Goal: Task Accomplishment & Management: Use online tool/utility

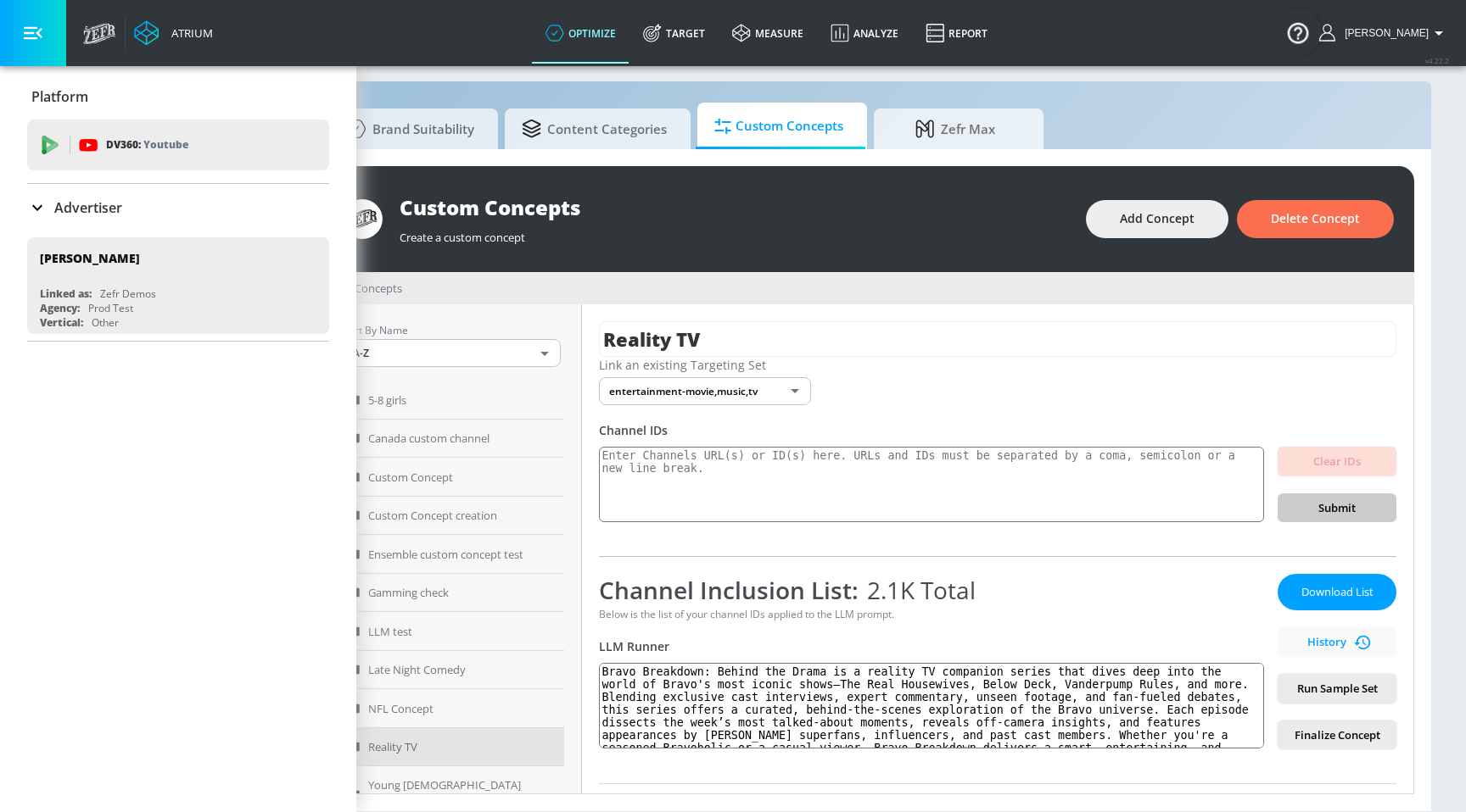
scroll to position [498, 0]
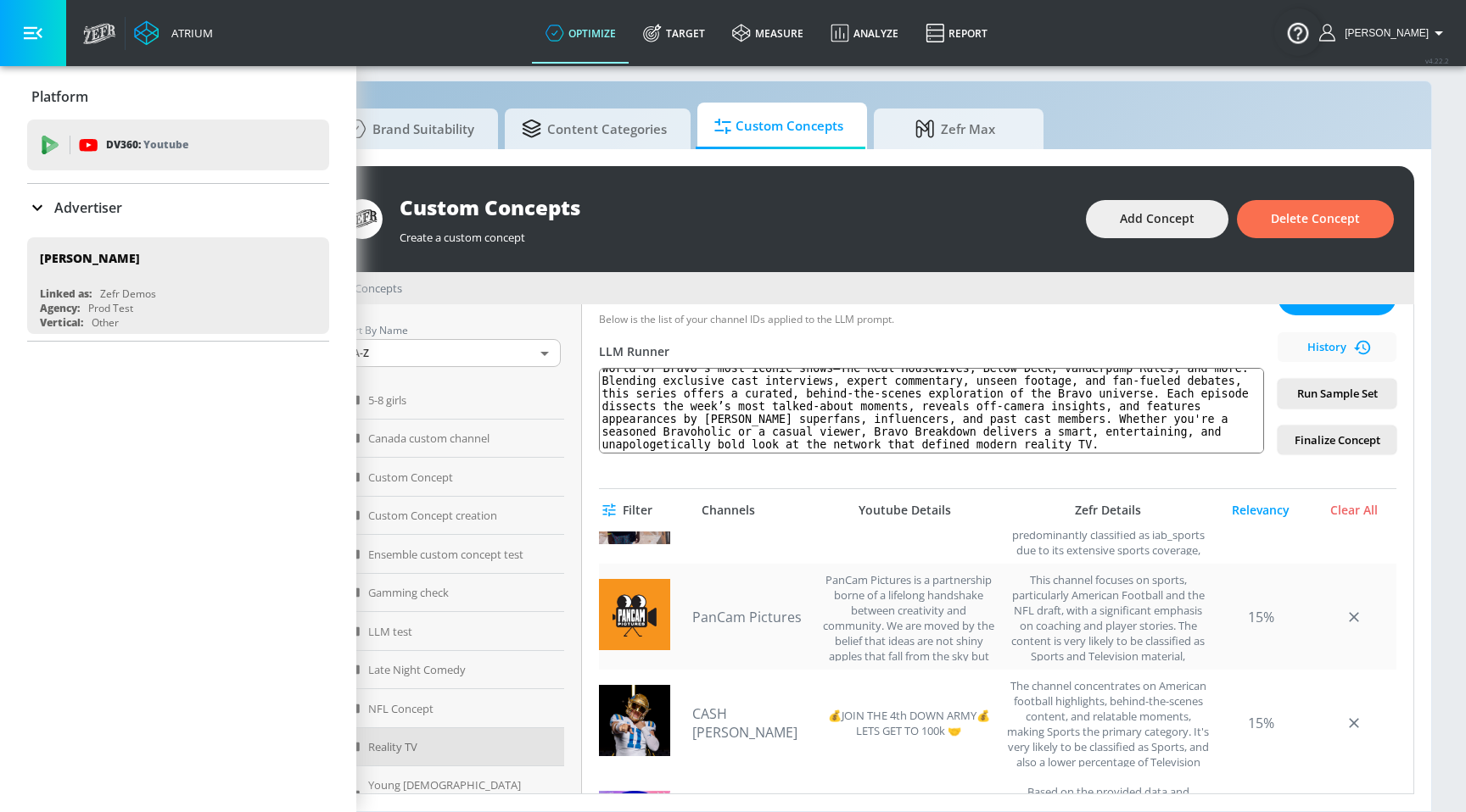
click at [843, 580] on div "PanCam Pictures is a partnership borne of a lifelong handshake between creativi…" at bounding box center [908, 616] width 179 height 89
click at [41, 30] on icon "button" at bounding box center [33, 33] width 19 height 19
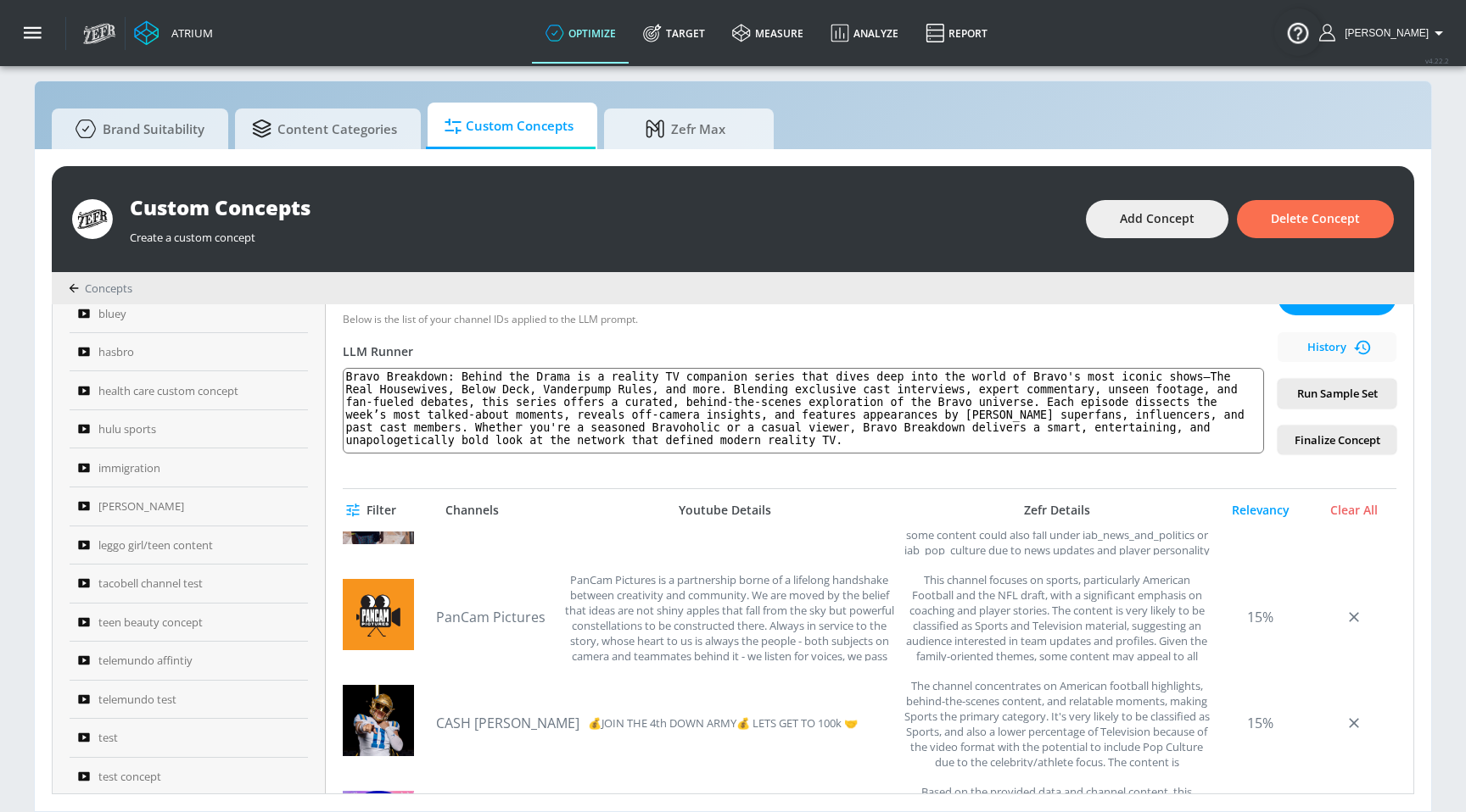
scroll to position [569, 0]
click at [168, 389] on link "hulu sports" at bounding box center [188, 392] width 238 height 39
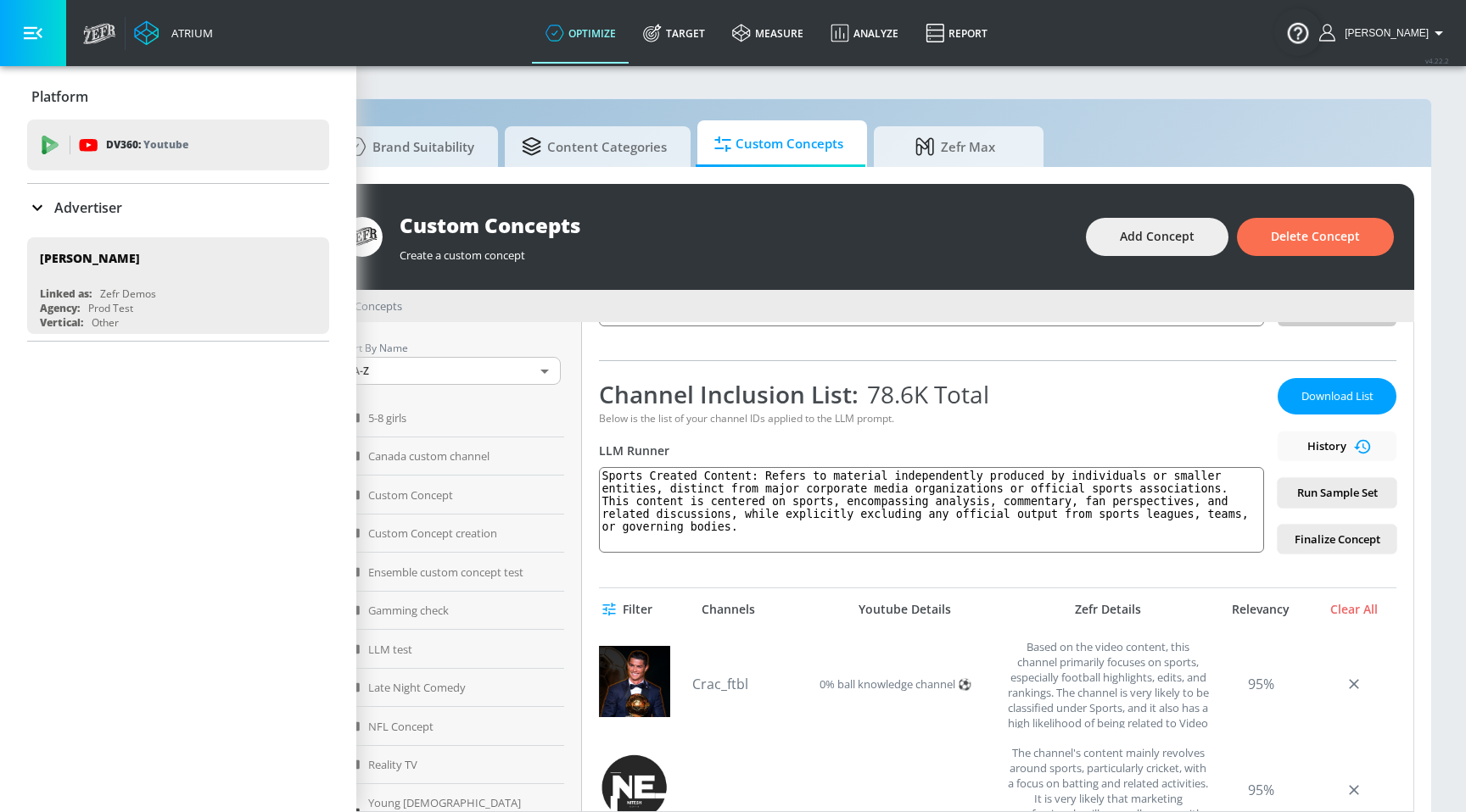
scroll to position [213, 0]
click at [1335, 406] on span "Download List" at bounding box center [1337, 397] width 85 height 20
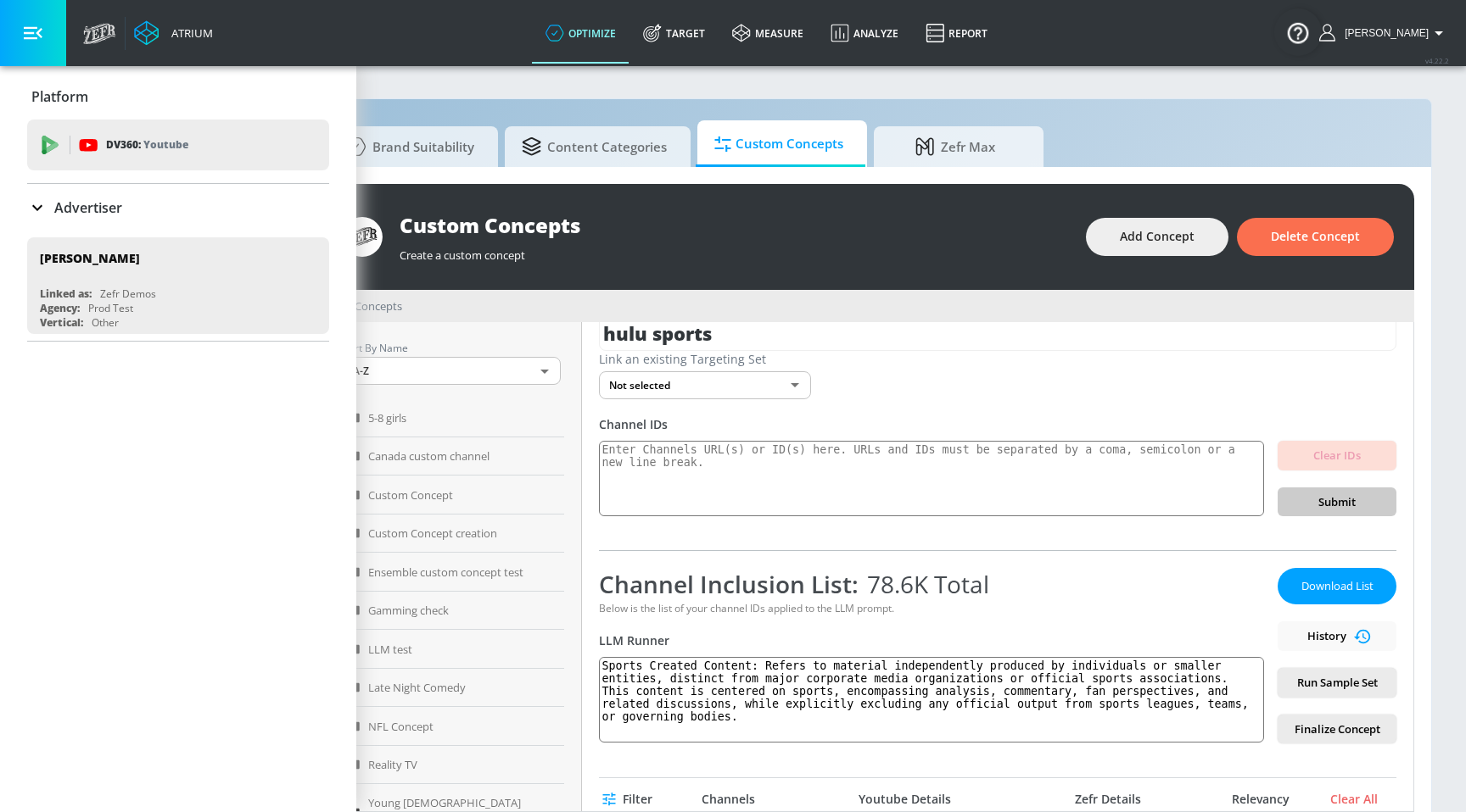
scroll to position [0, 0]
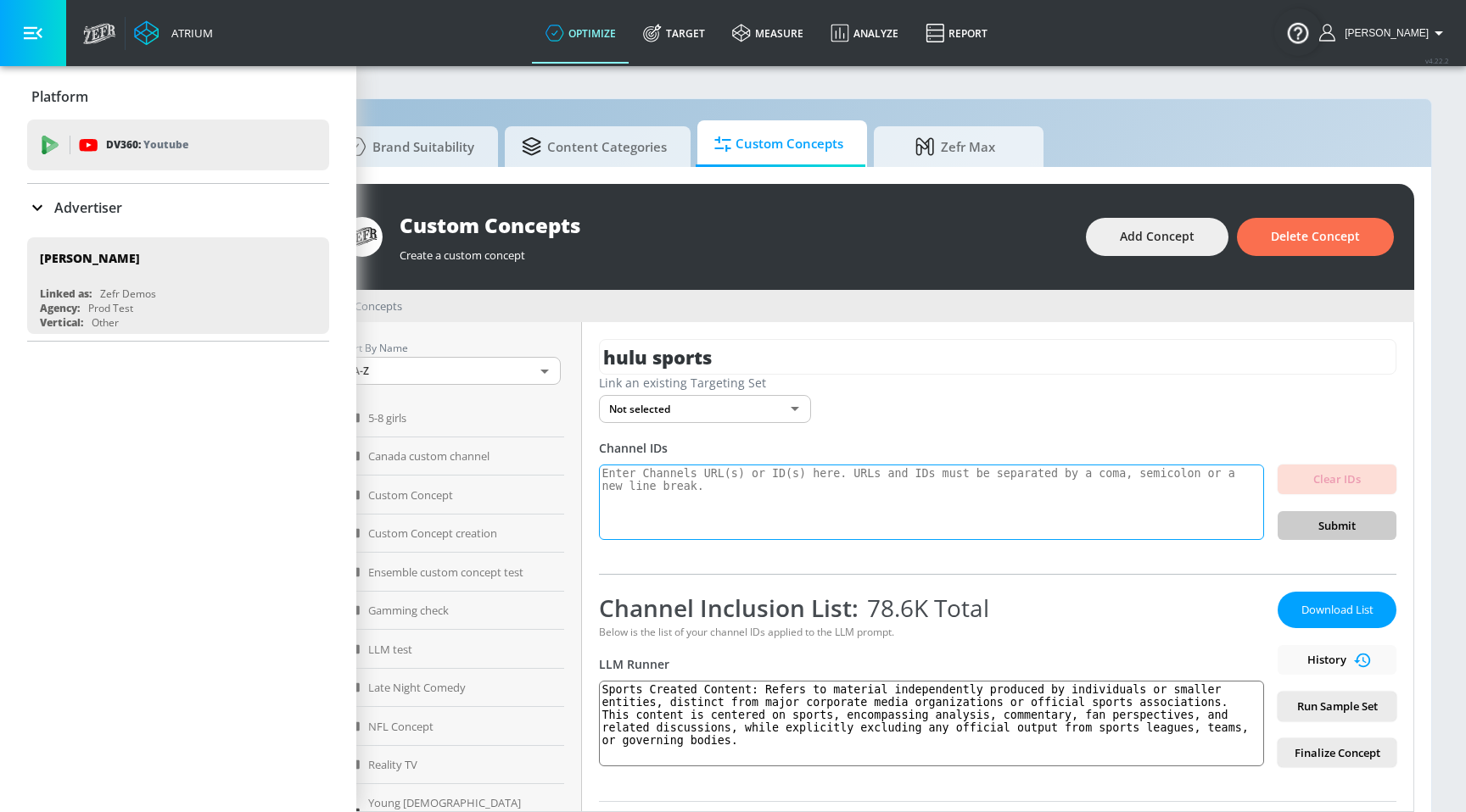
click at [672, 477] on textarea at bounding box center [931, 503] width 665 height 77
paste textarea "channel_id UCzzX3X8gBIGyx3h830SdaVA UCzz0qHbaMVsBHhwt4M21nnA UCzy7DZuyj5BjhV1Ou…"
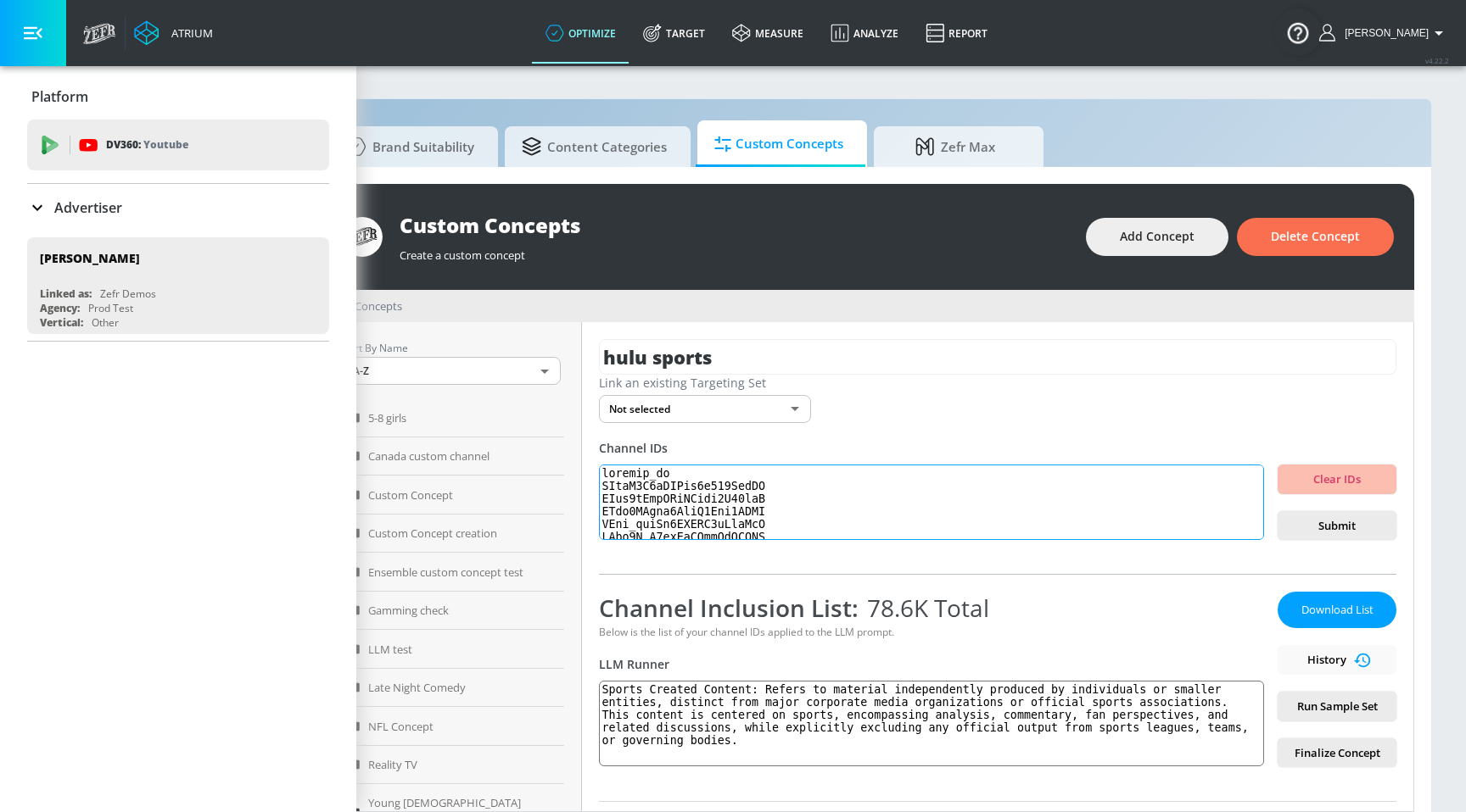
scroll to position [458030, 0]
type textarea "channel_id UCzzX3X8gBIGyx3h830SdaVA UCzz0qHbaMVsBHhwt4M21nnA UCzy7DZuyj5BjhV1Ou…"
click at [769, 726] on textarea "Sports Created Content: Refers to material independently produced by individual…" at bounding box center [931, 724] width 665 height 86
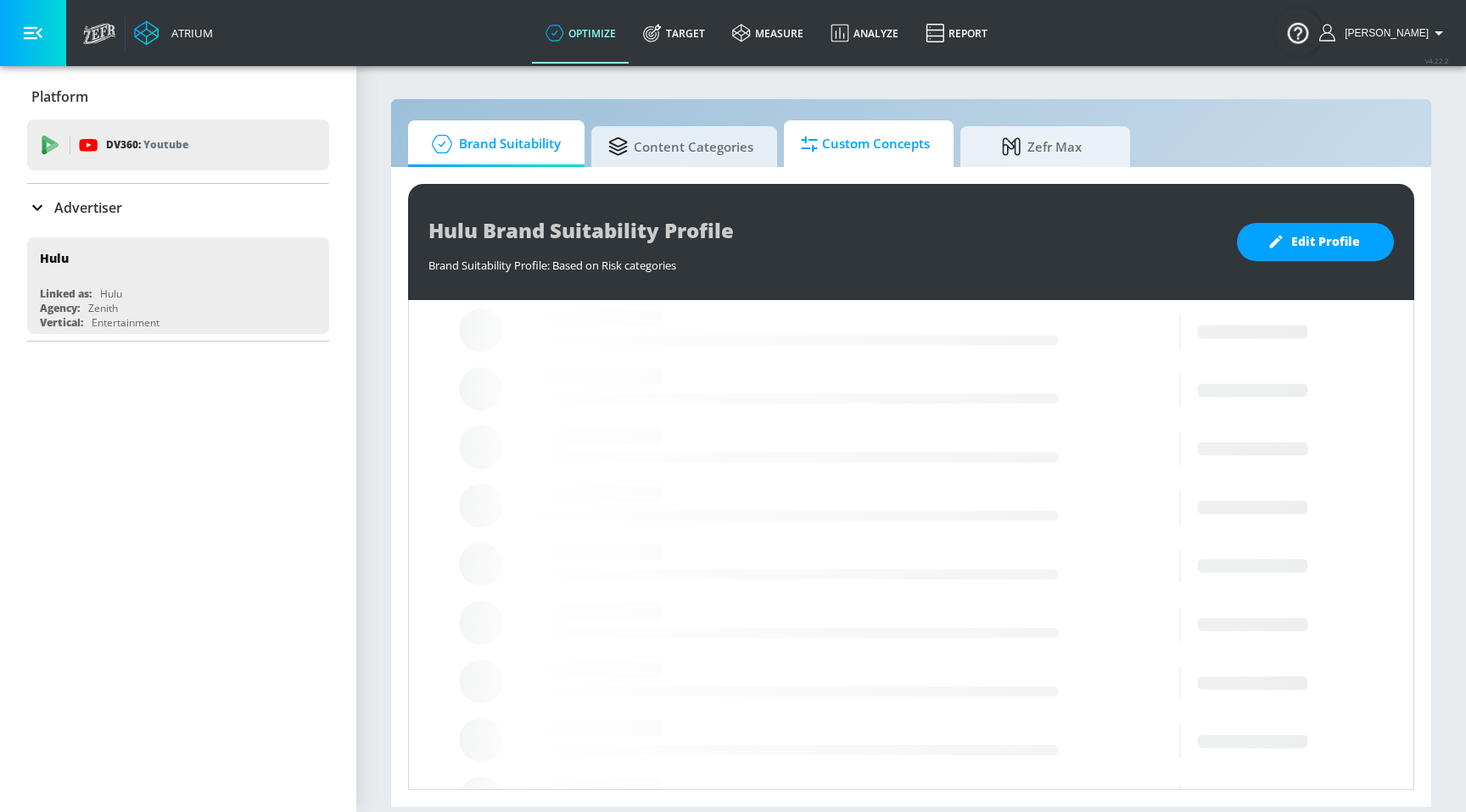
click at [837, 127] on span "Custom Concepts" at bounding box center [865, 144] width 129 height 41
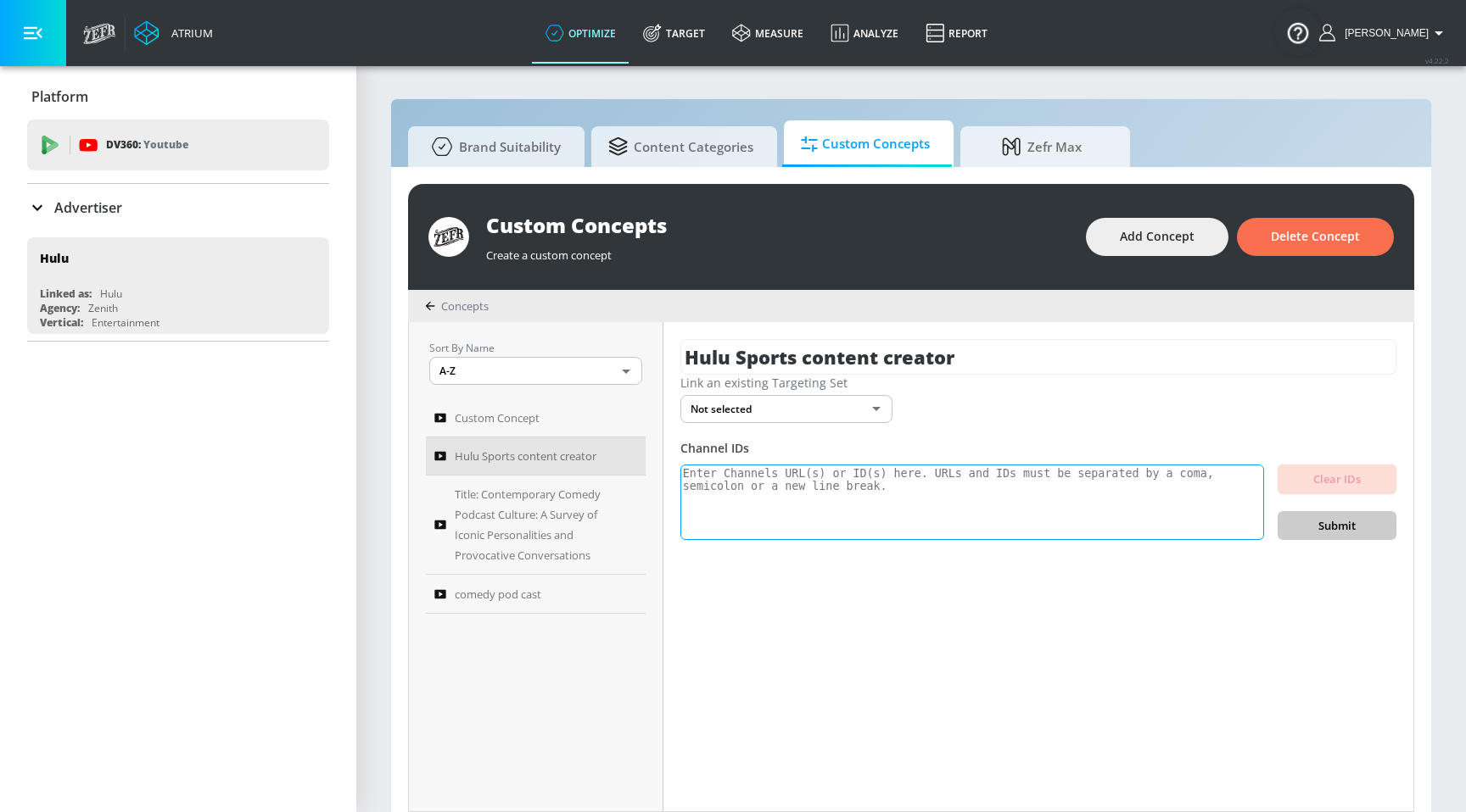
click at [797, 485] on textarea at bounding box center [972, 503] width 583 height 77
paste textarea "channel_id UCzzX3X8gBIGyx3h830SdaVA UCzz0qHbaMVsBHhwt4M21nnA UCzy7DZuyj5BjhV1Ou…"
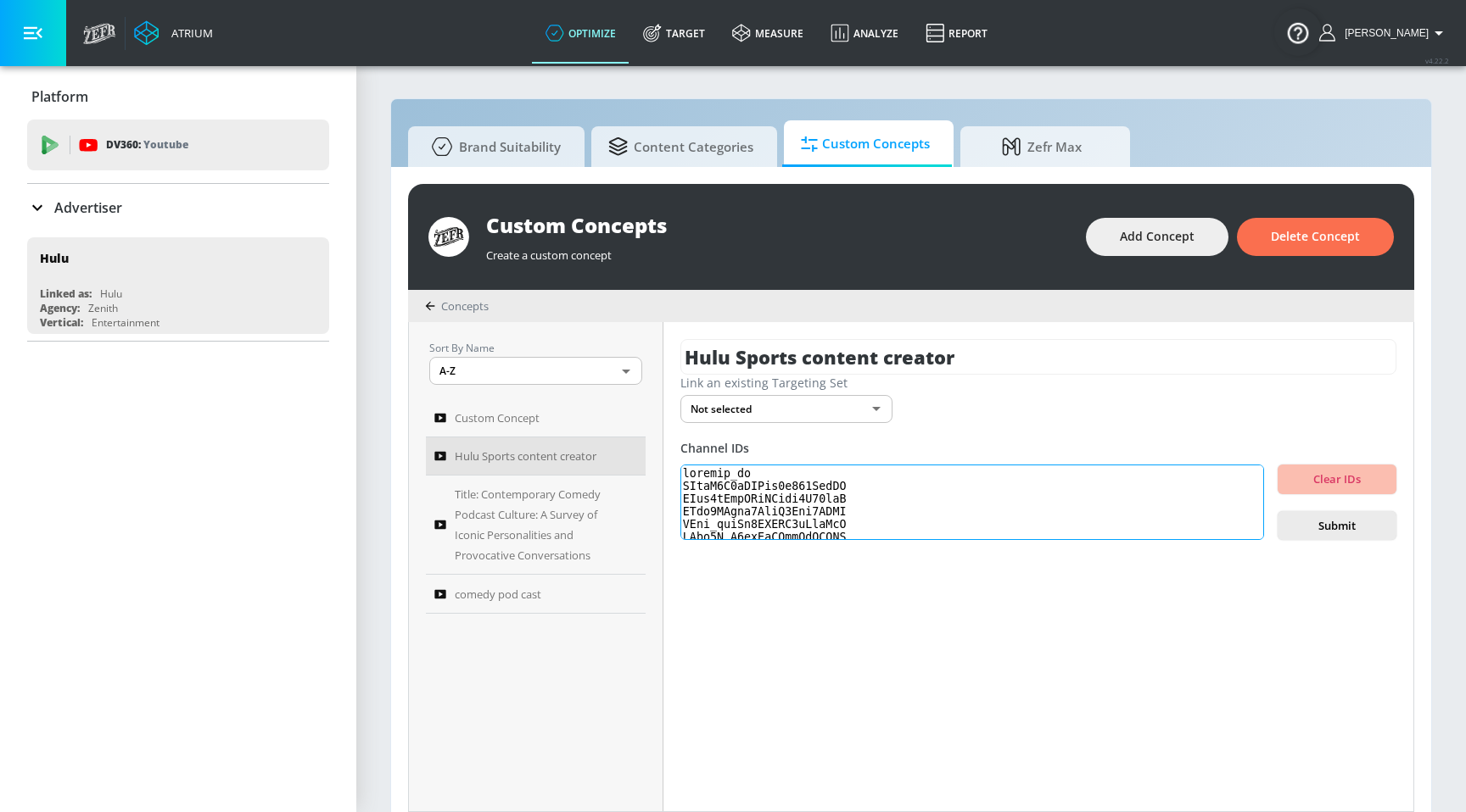
scroll to position [458030, 0]
type textarea "channel_id UCzzX3X8gBIGyx3h830SdaVA UCzz0qHbaMVsBHhwt4M21nnA UCzy7DZuyj5BjhV1Ou…"
click at [1336, 520] on span "Submit" at bounding box center [1337, 526] width 92 height 20
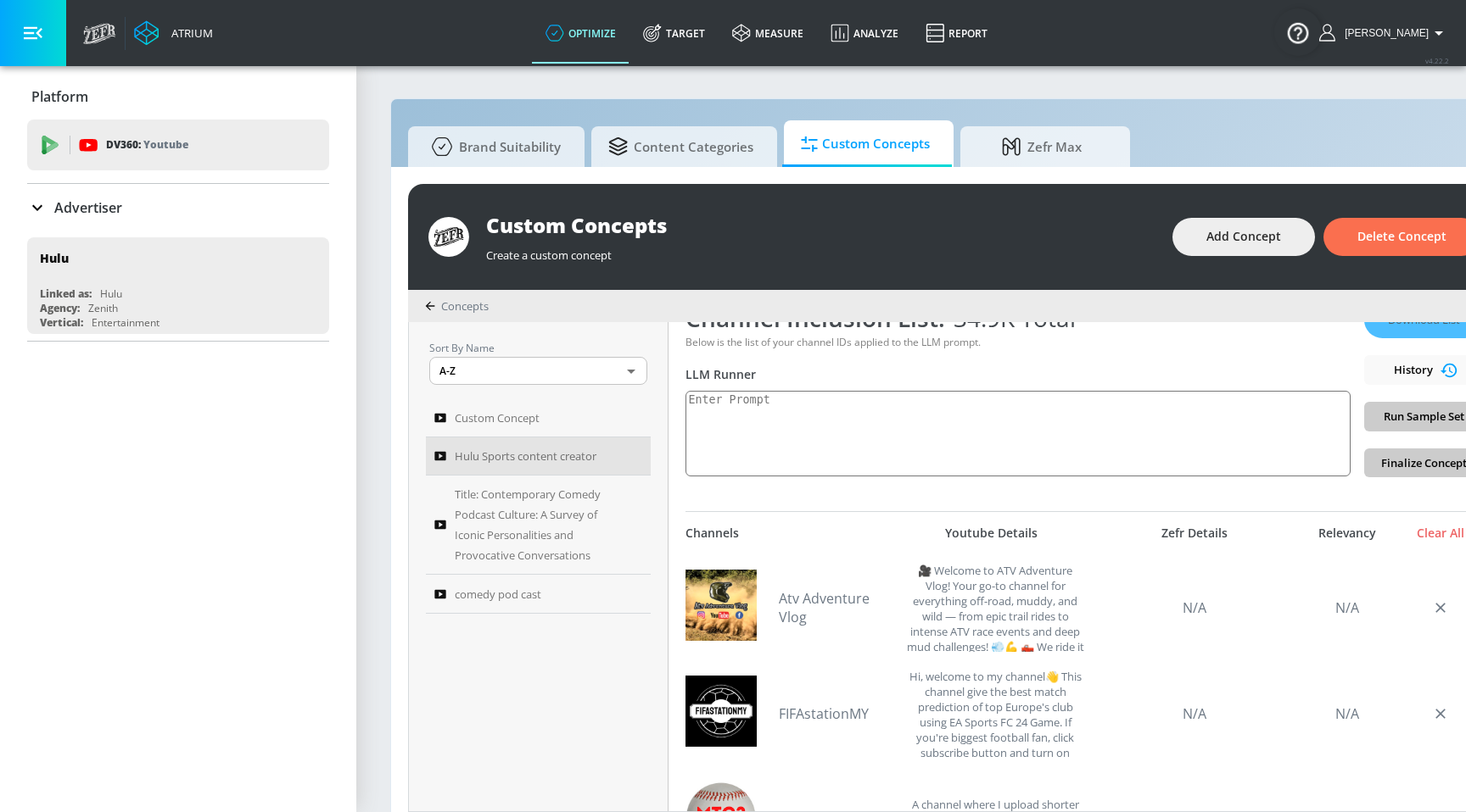
scroll to position [268, 0]
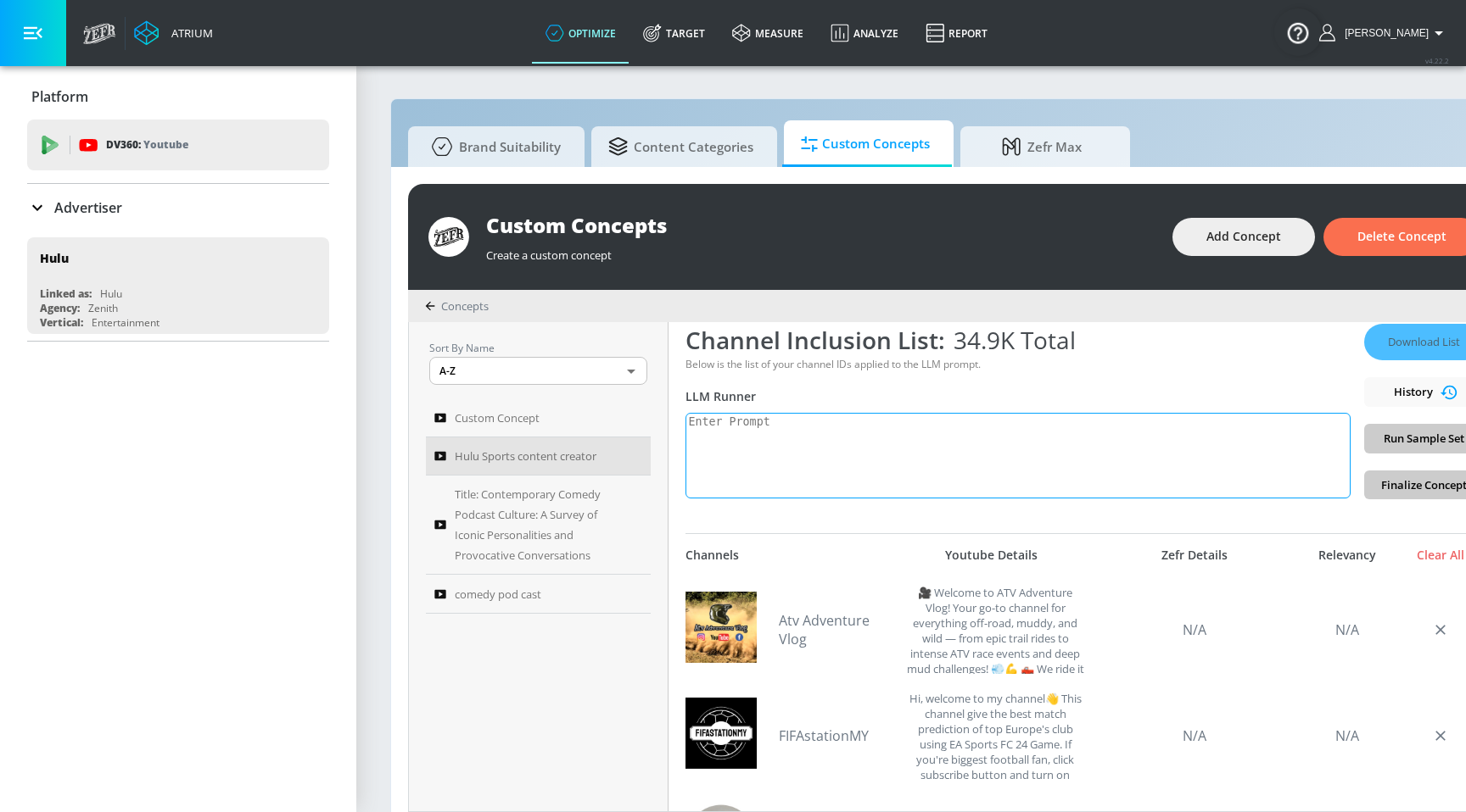
click at [892, 463] on textarea at bounding box center [1017, 456] width 665 height 86
paste textarea "Sports Created Content: Refers to material independently produced by individual…"
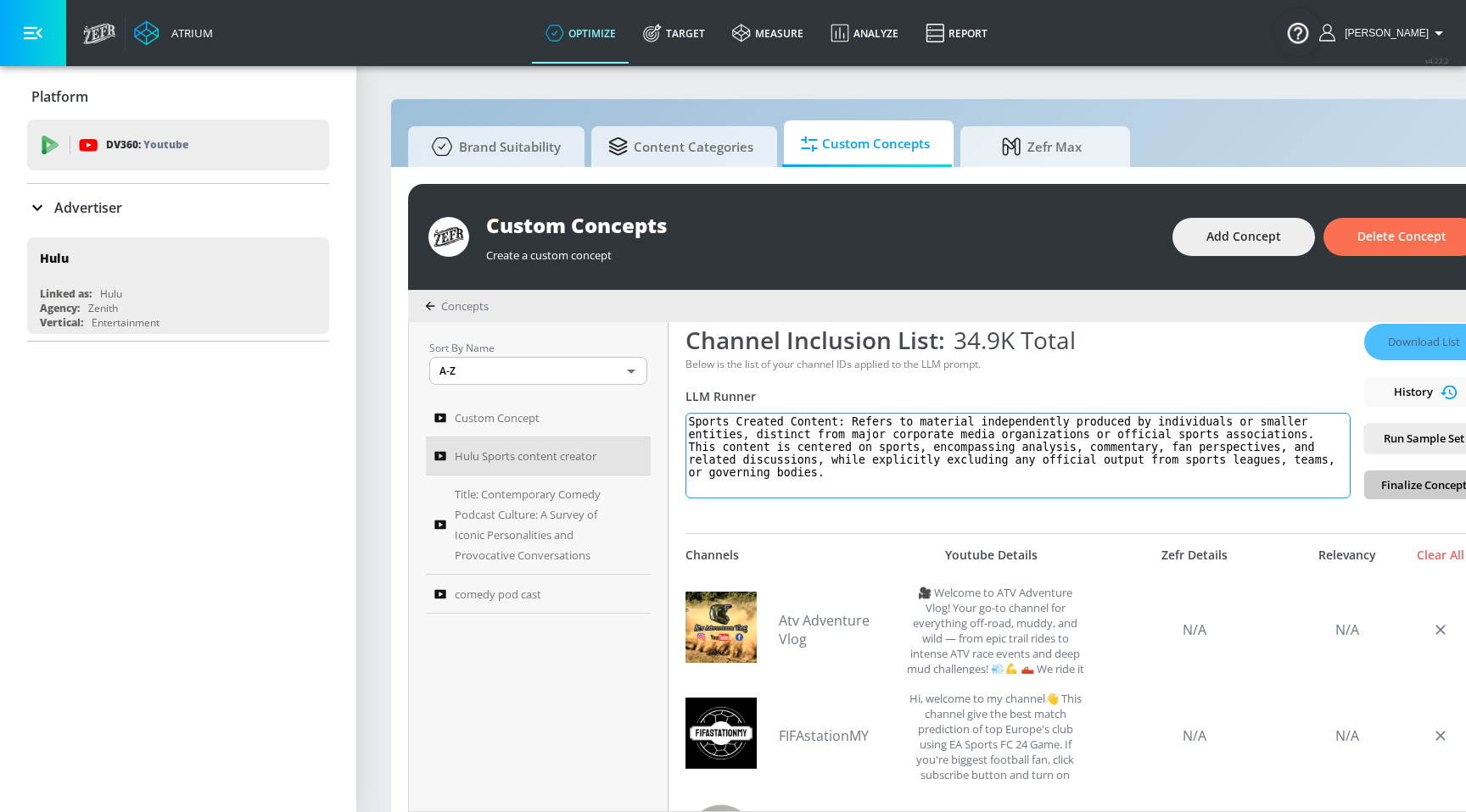
type textarea "Sports Created Content: Refers to material independently produced by individual…"
click at [1385, 483] on div "Download List History Run Sample Set Finalize Concept" at bounding box center [1423, 412] width 119 height 176
click at [1396, 444] on span "Run Sample Set" at bounding box center [1423, 438] width 92 height 20
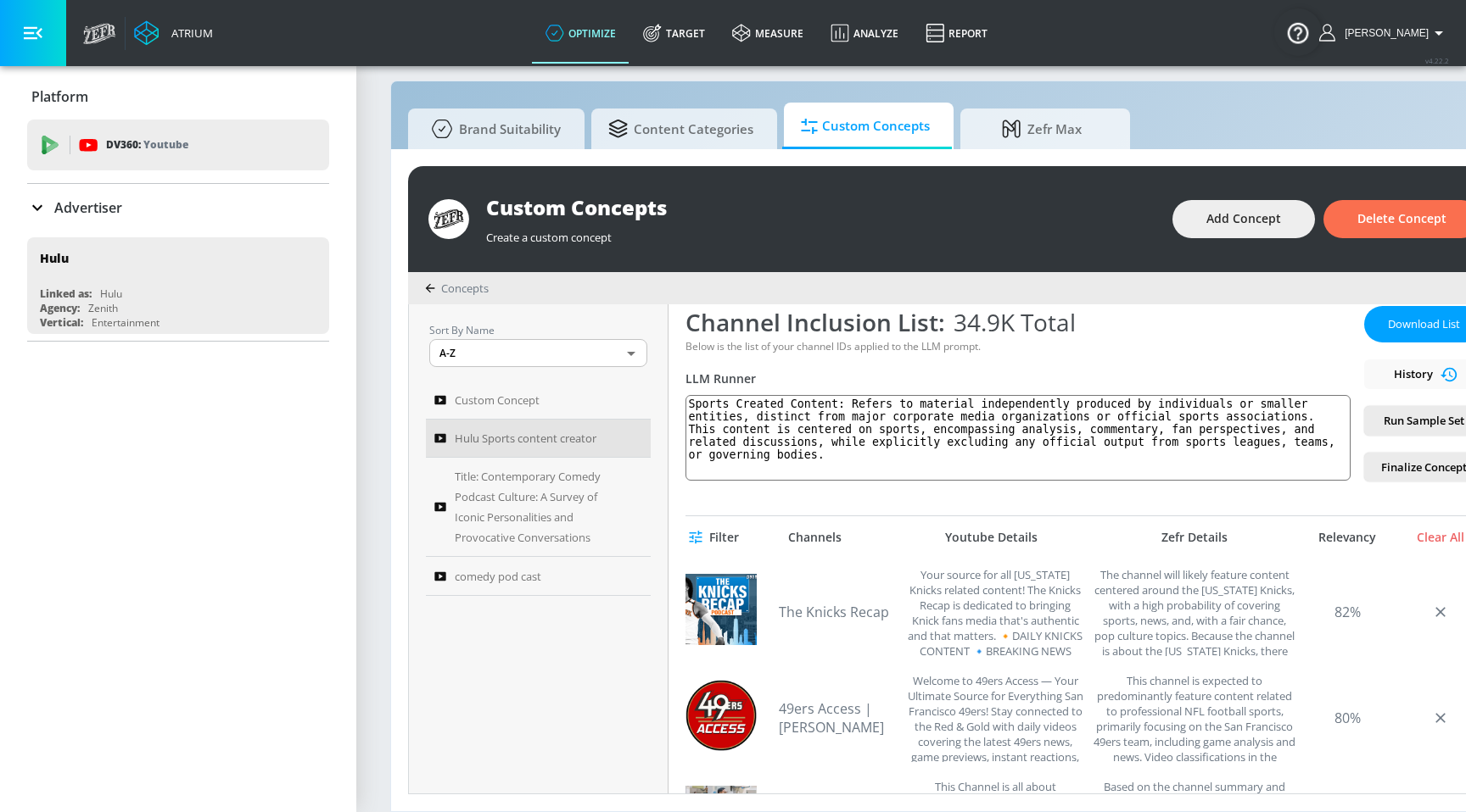
click at [514, 619] on div "Sort By Name A-Z ASC ​ Custom Concept Hulu Sports content creator Title: Contem…" at bounding box center [539, 549] width 260 height 490
click at [1221, 210] on span "Add Concept" at bounding box center [1243, 219] width 75 height 21
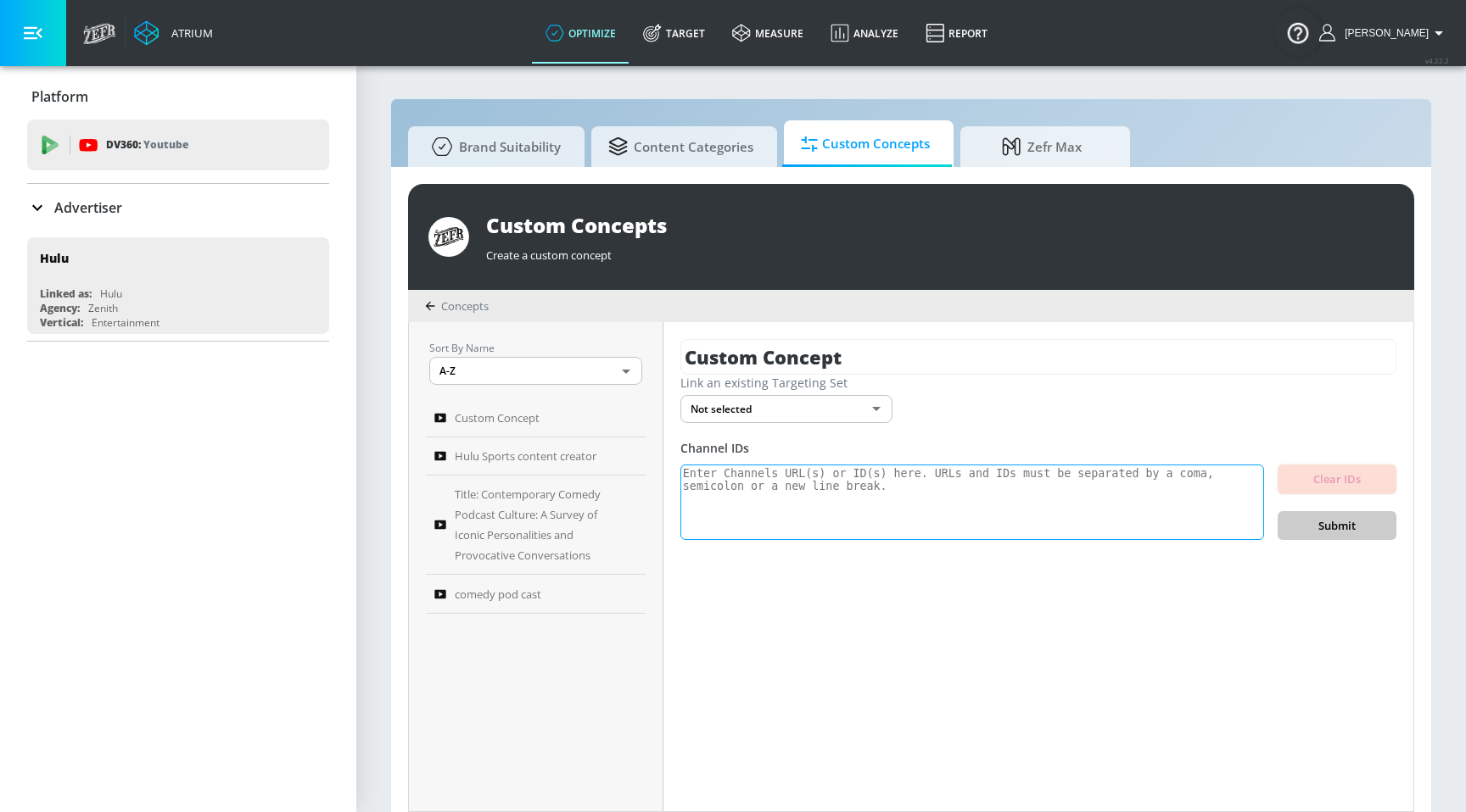
click at [812, 465] on textarea at bounding box center [972, 503] width 583 height 77
click at [805, 366] on input "Custom Concept" at bounding box center [1039, 357] width 716 height 36
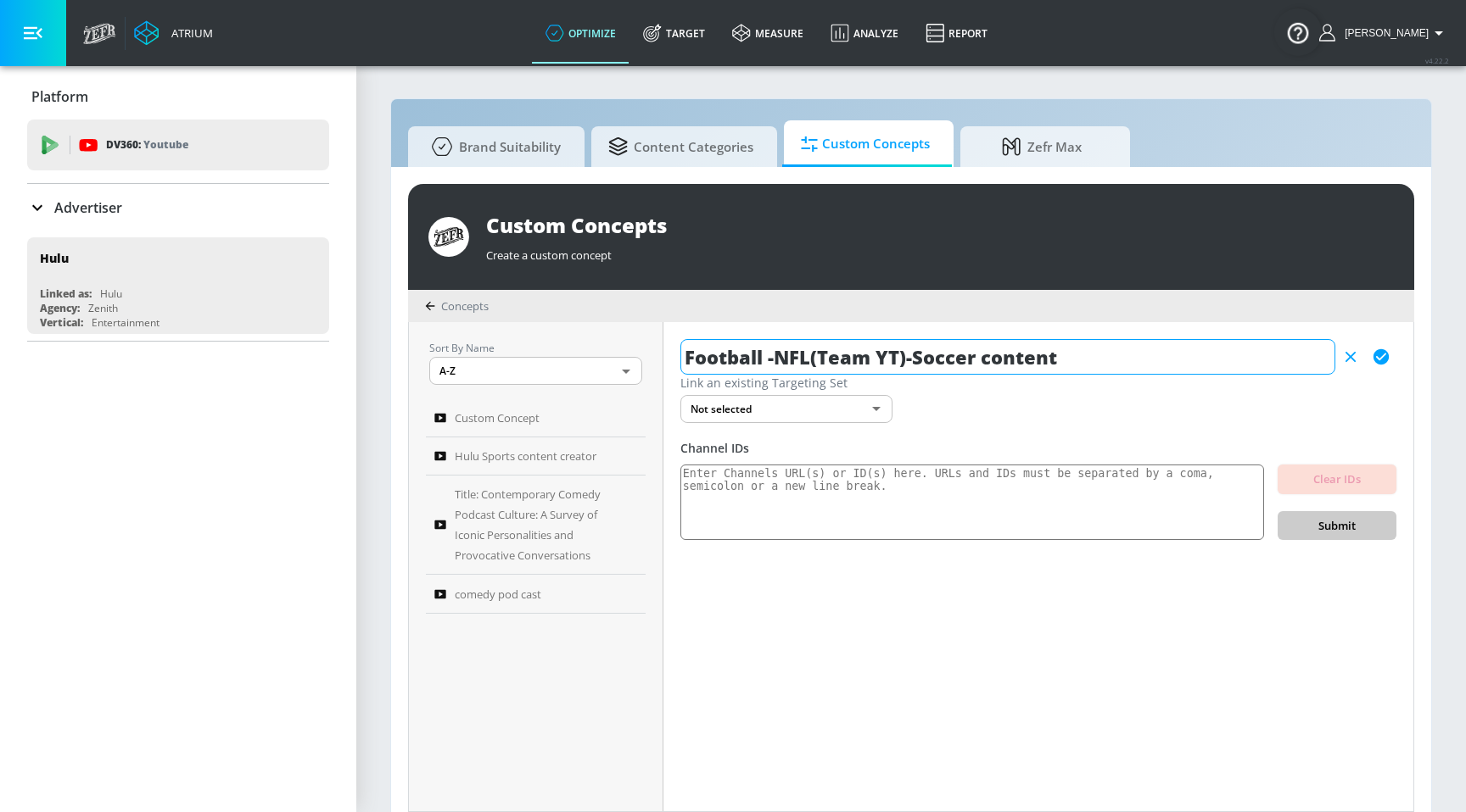
click at [776, 359] on input "Football -NFL(Team YT)-Soccer content" at bounding box center [1008, 357] width 654 height 36
type input "Football -(NFL(Team YT)-Soccer content)"
click at [783, 506] on textarea at bounding box center [972, 503] width 583 height 77
paste textarea "Channel ID UCviK78rIWXhZdFzJ1Woi7Fg UCPTyKqvL9KQlZSH8woMMs-w UCZYaxEBdyKDsZfq_J…"
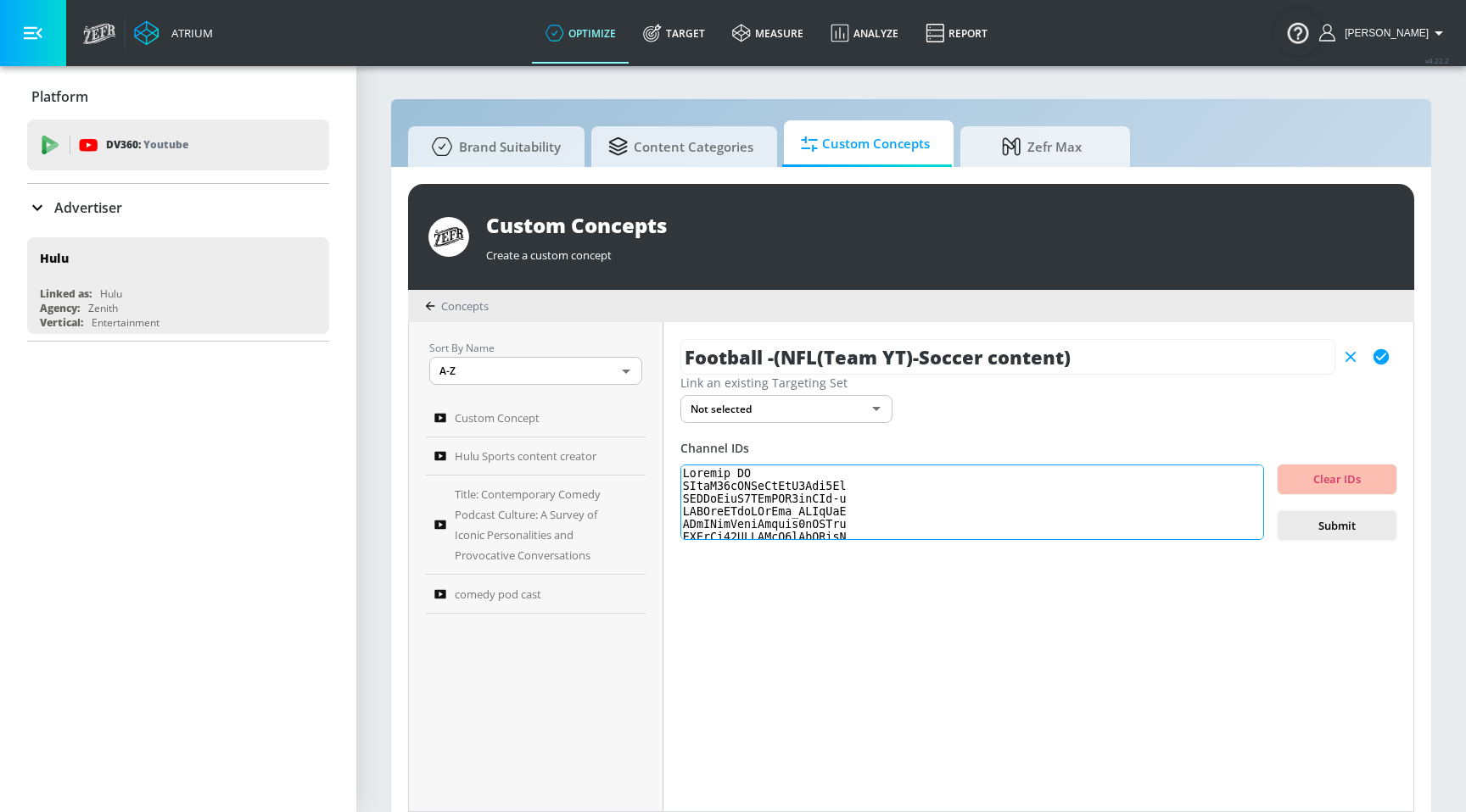
scroll to position [23974, 0]
type textarea "Channel ID UCviK78rIWXhZdFzJ1Woi7Fg UCPTyKqvL9KQlZSH8woMMs-w UCZYaxEBdyKDsZfq_J…"
click at [1293, 534] on span "Submit" at bounding box center [1337, 526] width 92 height 20
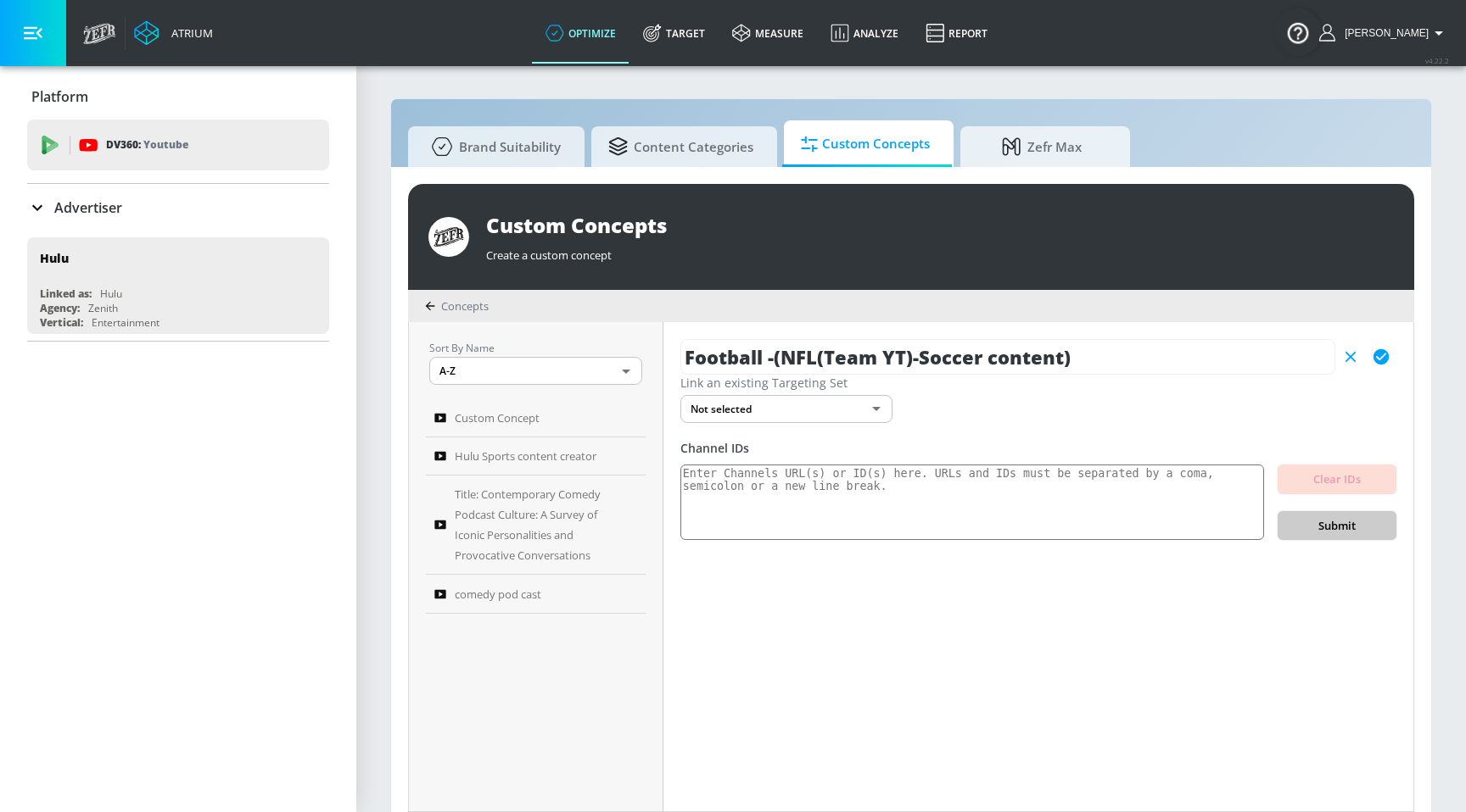
scroll to position [0, 0]
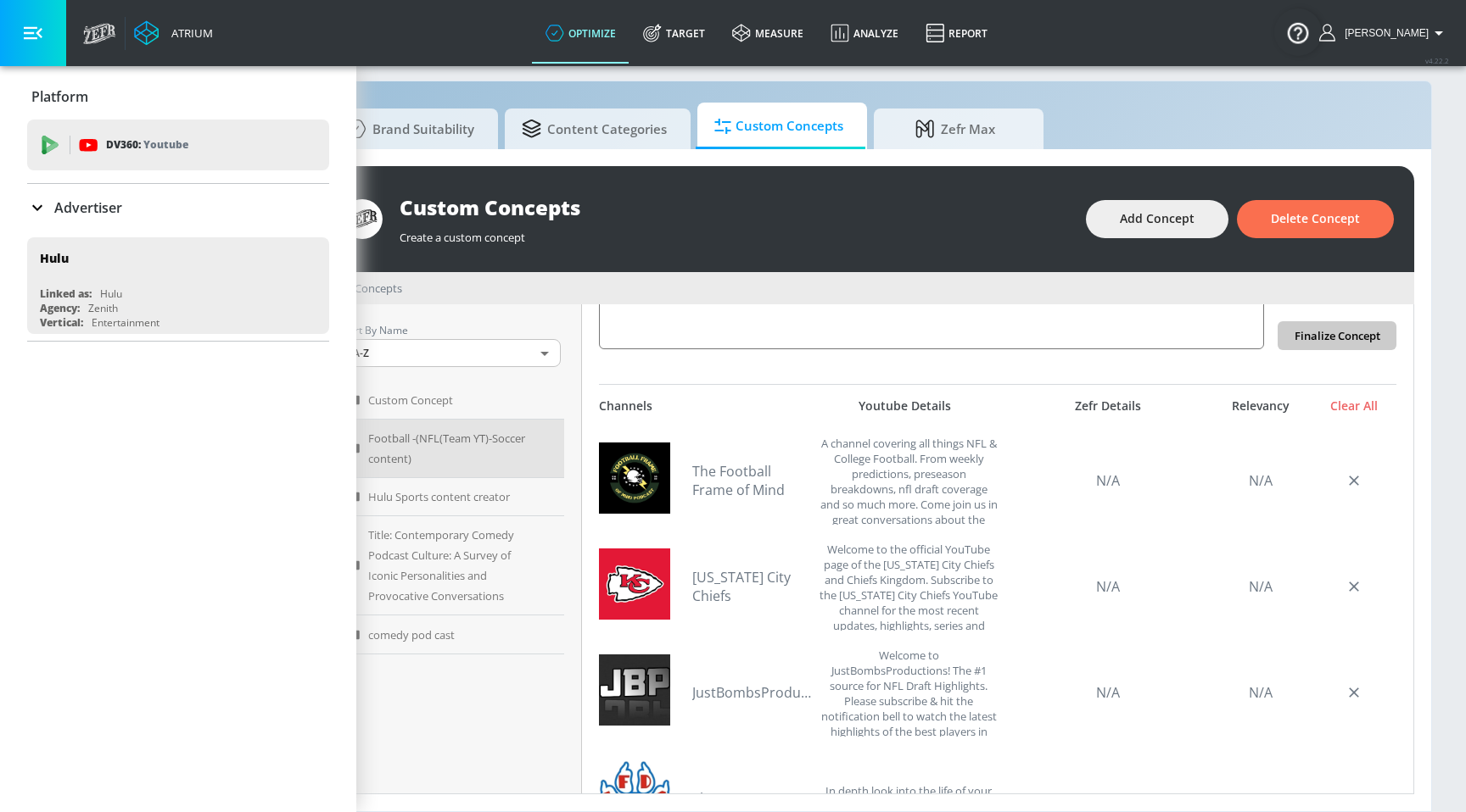
scroll to position [335, 0]
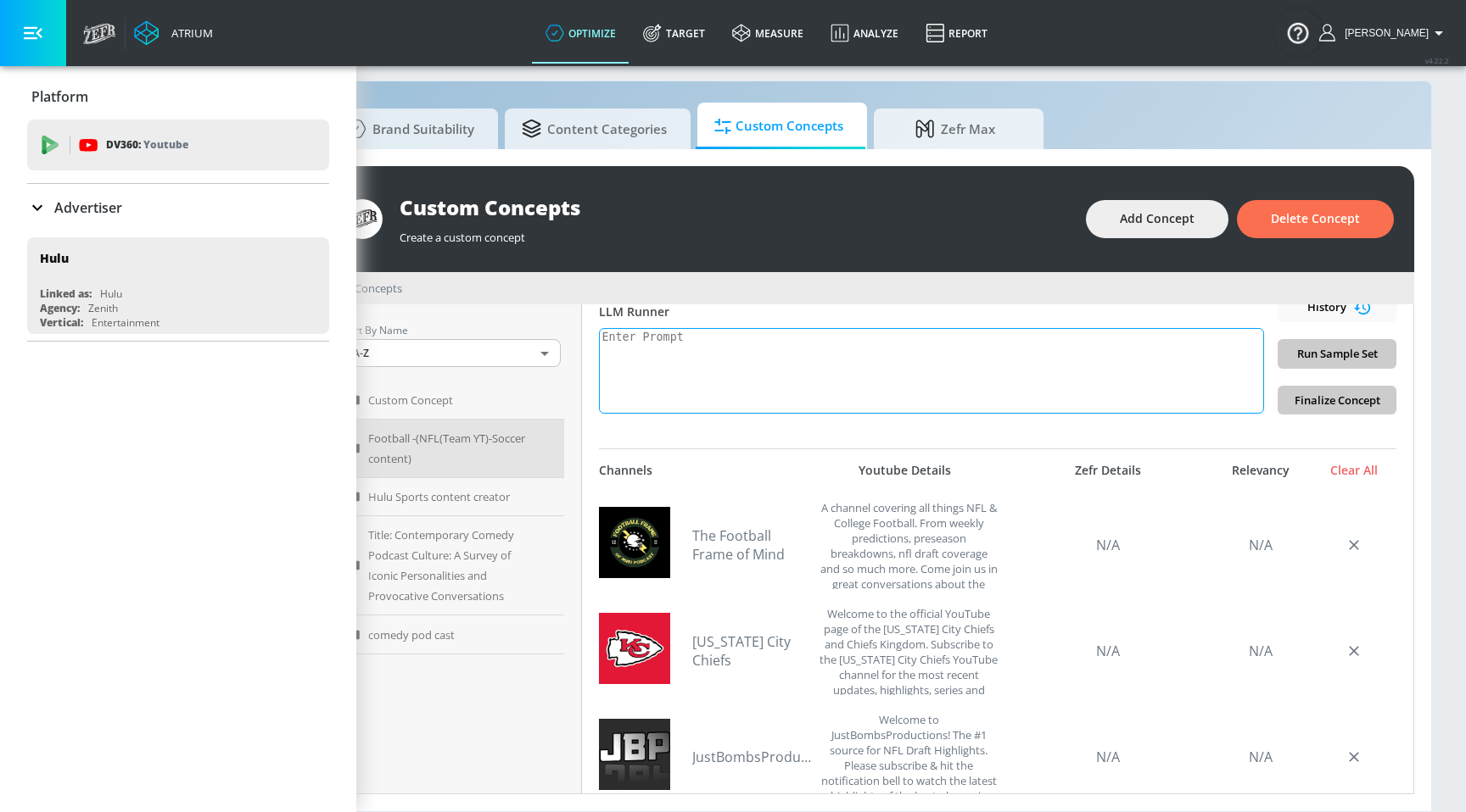
click at [855, 370] on textarea at bounding box center [931, 371] width 665 height 86
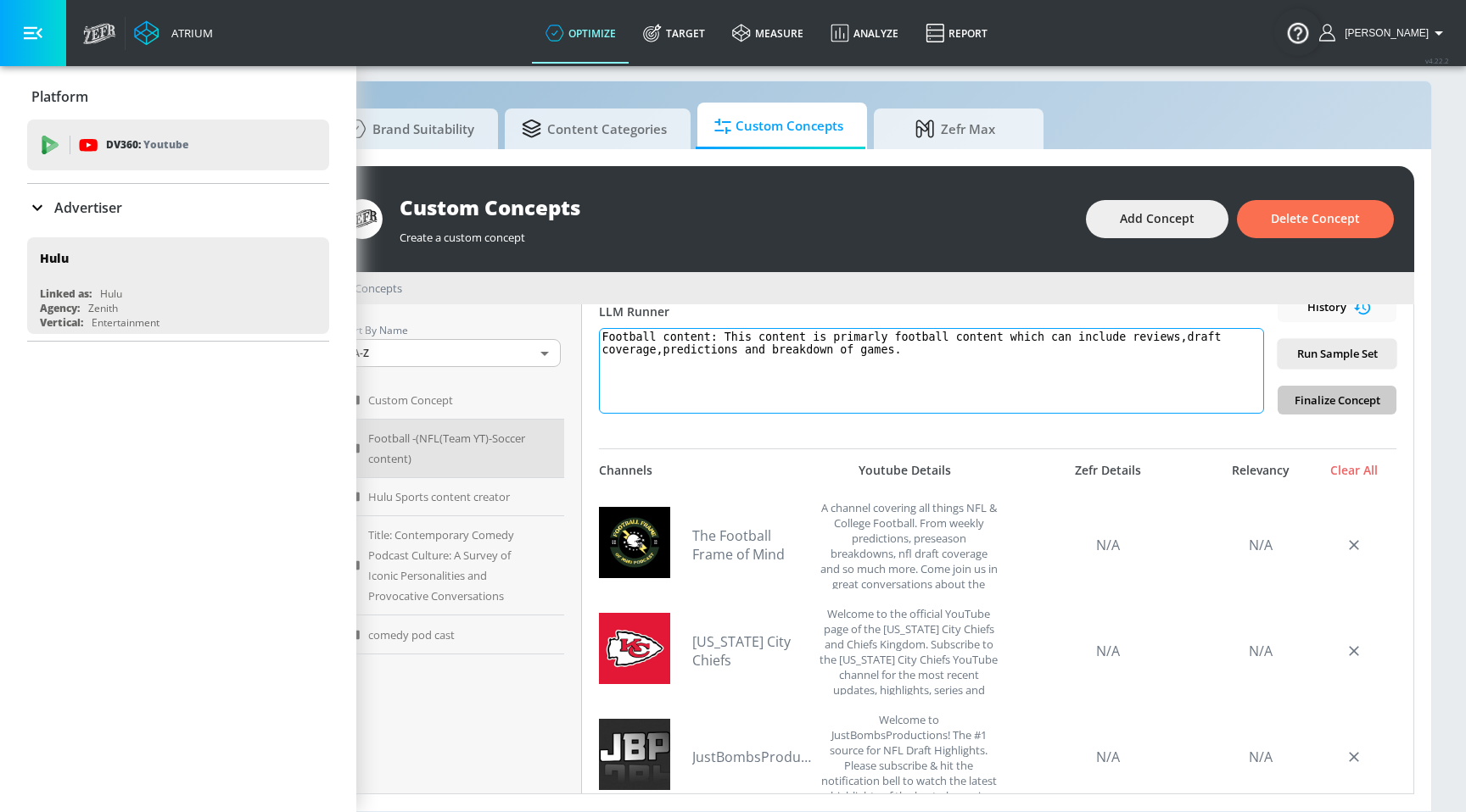
paste textarea "This content is focused on football and primarily includes game reviews, draft …"
click at [1327, 349] on span "Run Sample Set" at bounding box center [1337, 353] width 92 height 20
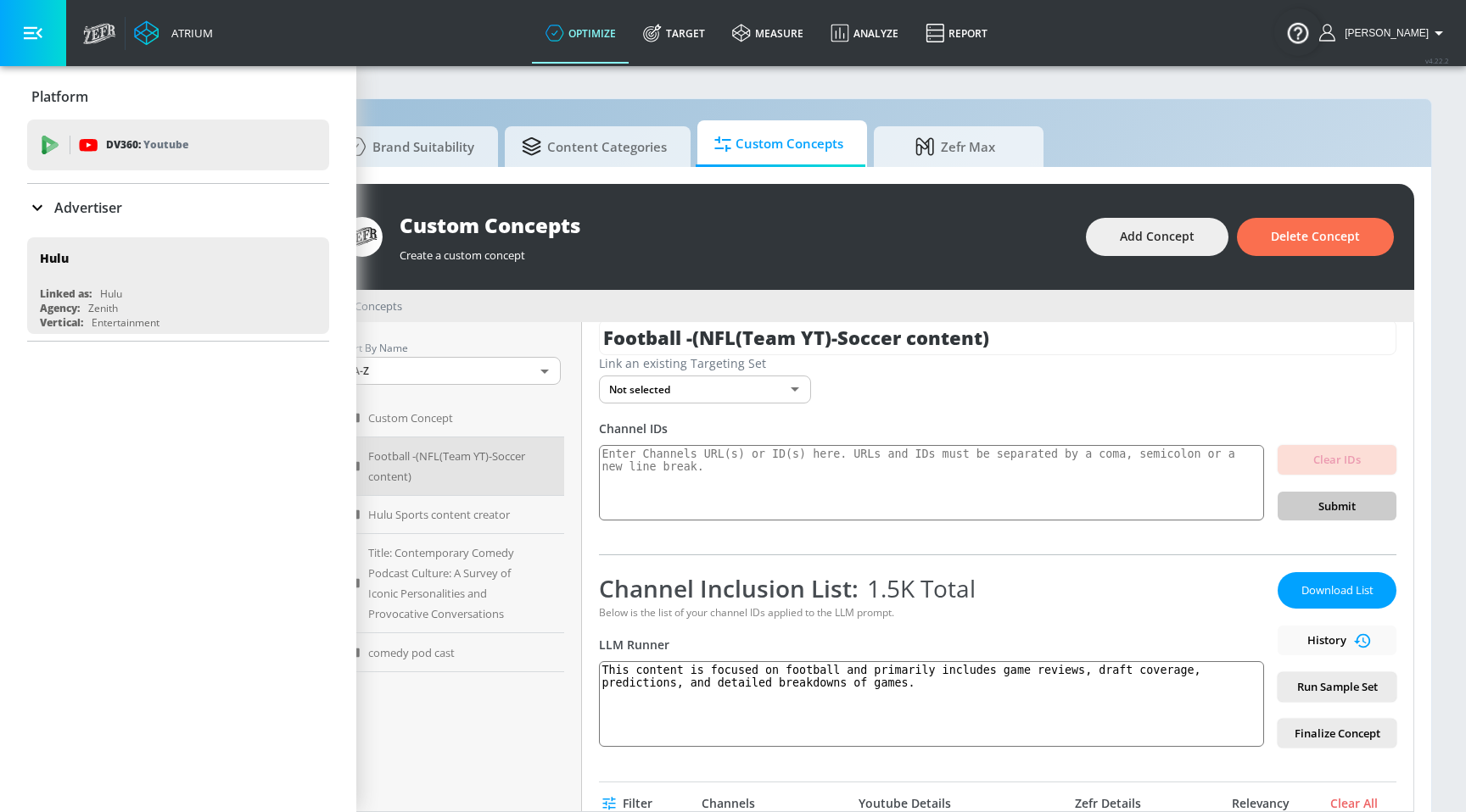
scroll to position [17, 0]
click at [1328, 587] on span "Download List" at bounding box center [1337, 592] width 85 height 20
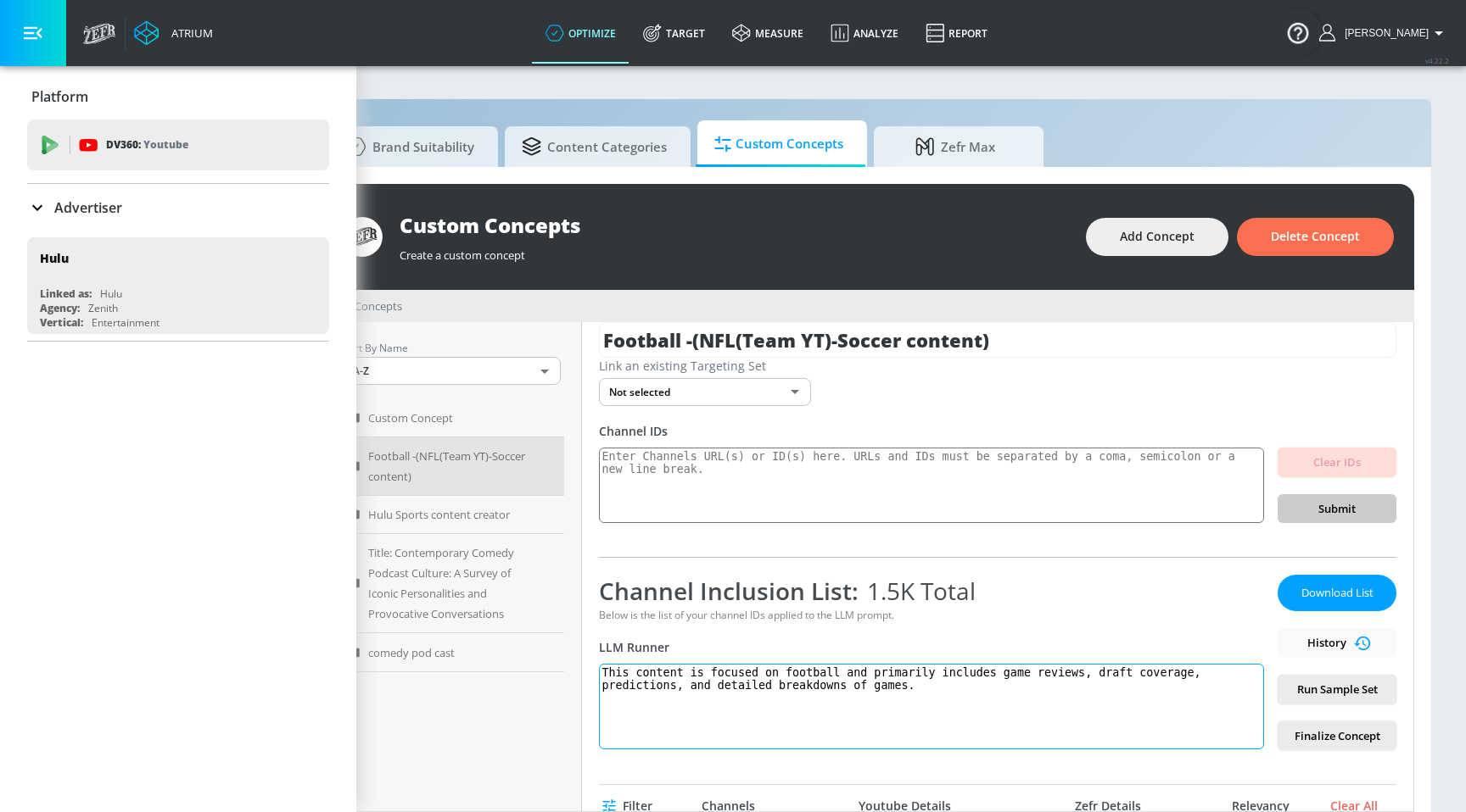
click at [892, 691] on textarea "This content is focused on football and primarily includes game reviews, draft …" at bounding box center [931, 706] width 665 height 86
paste textarea "llection of channels centers on American football, spanning NFL and college tea…"
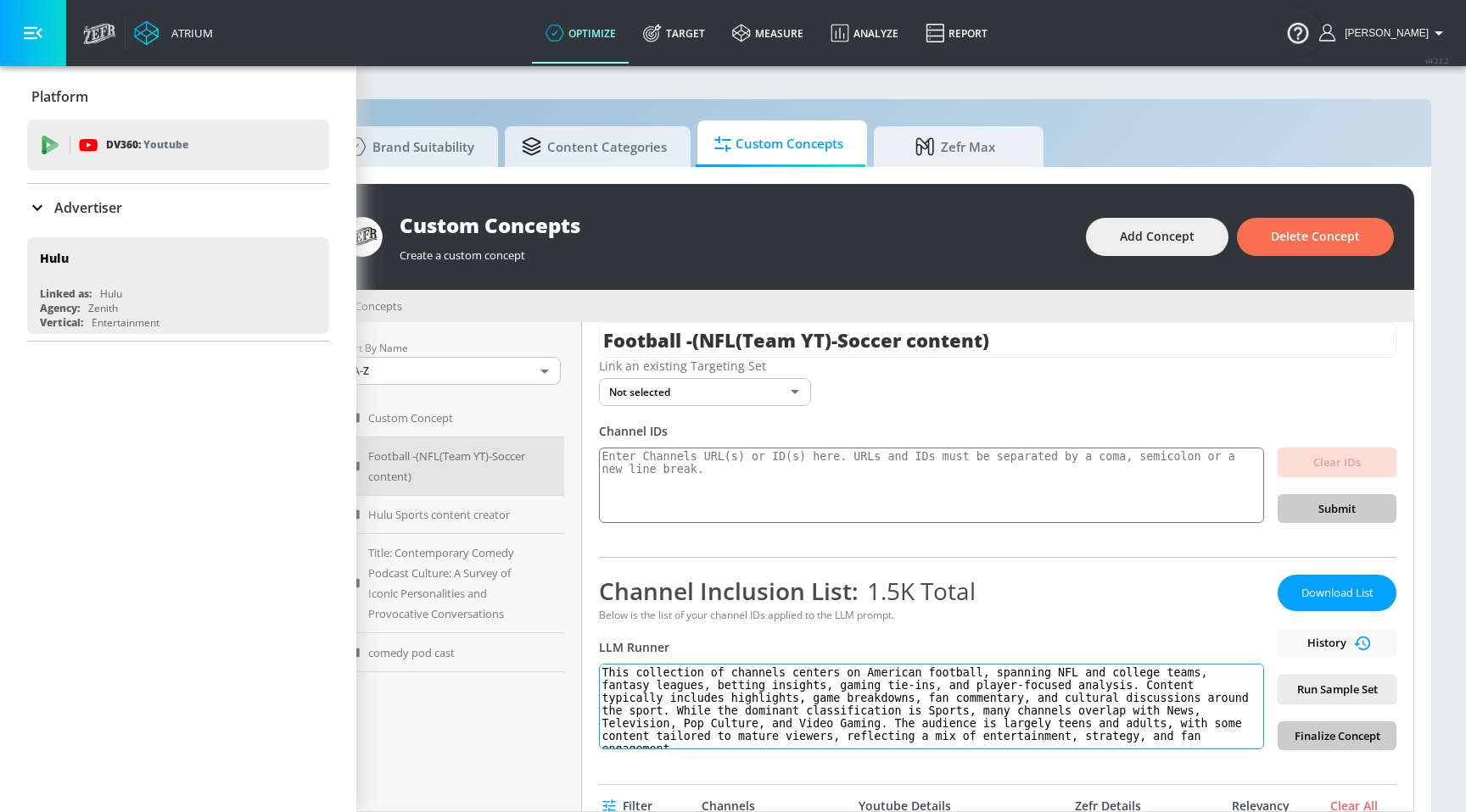
scroll to position [0, 0]
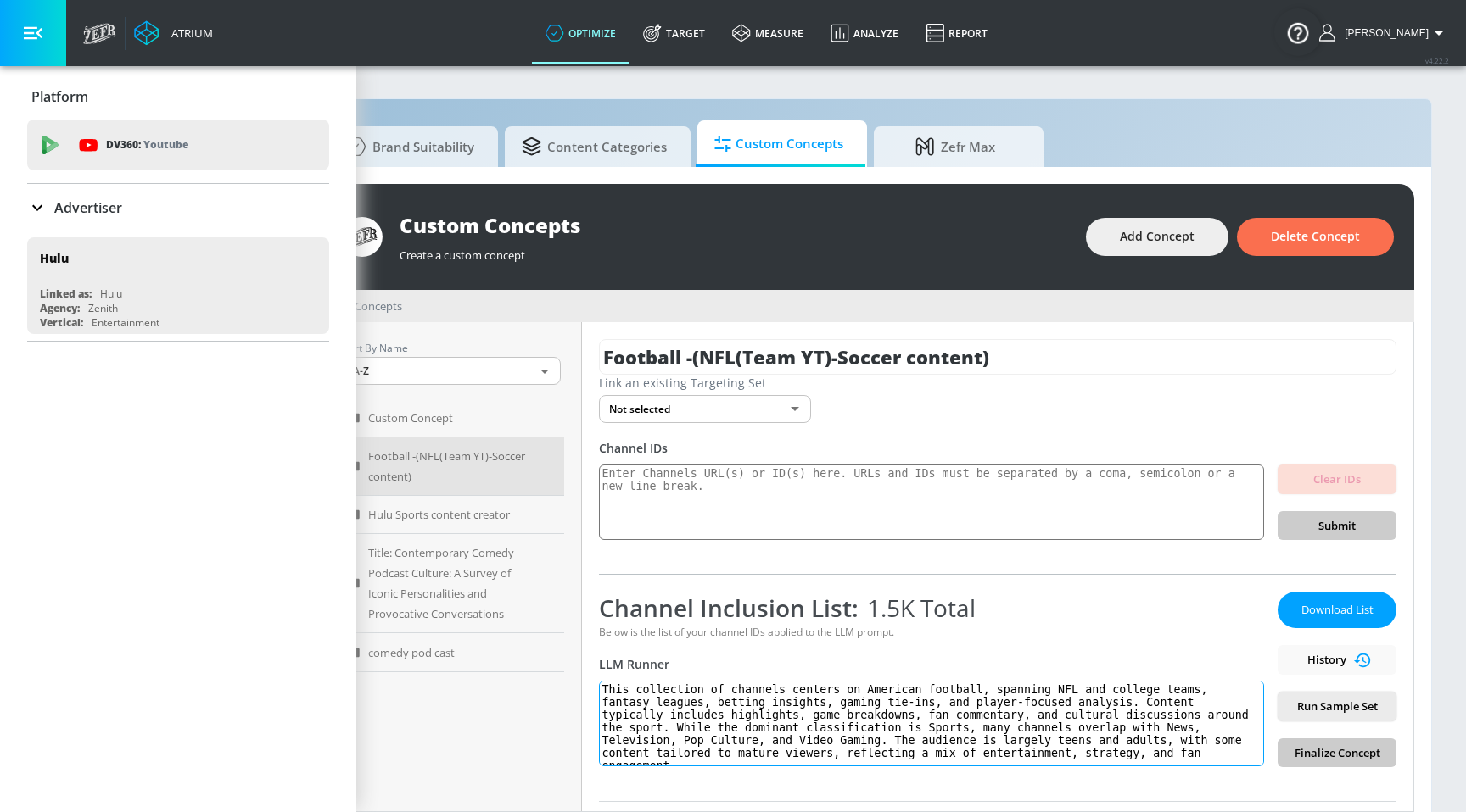
click at [604, 692] on textarea "This collection of channels centers on American football, spanning NFL and coll…" at bounding box center [931, 724] width 665 height 86
paste textarea "American Football Channels Overview"
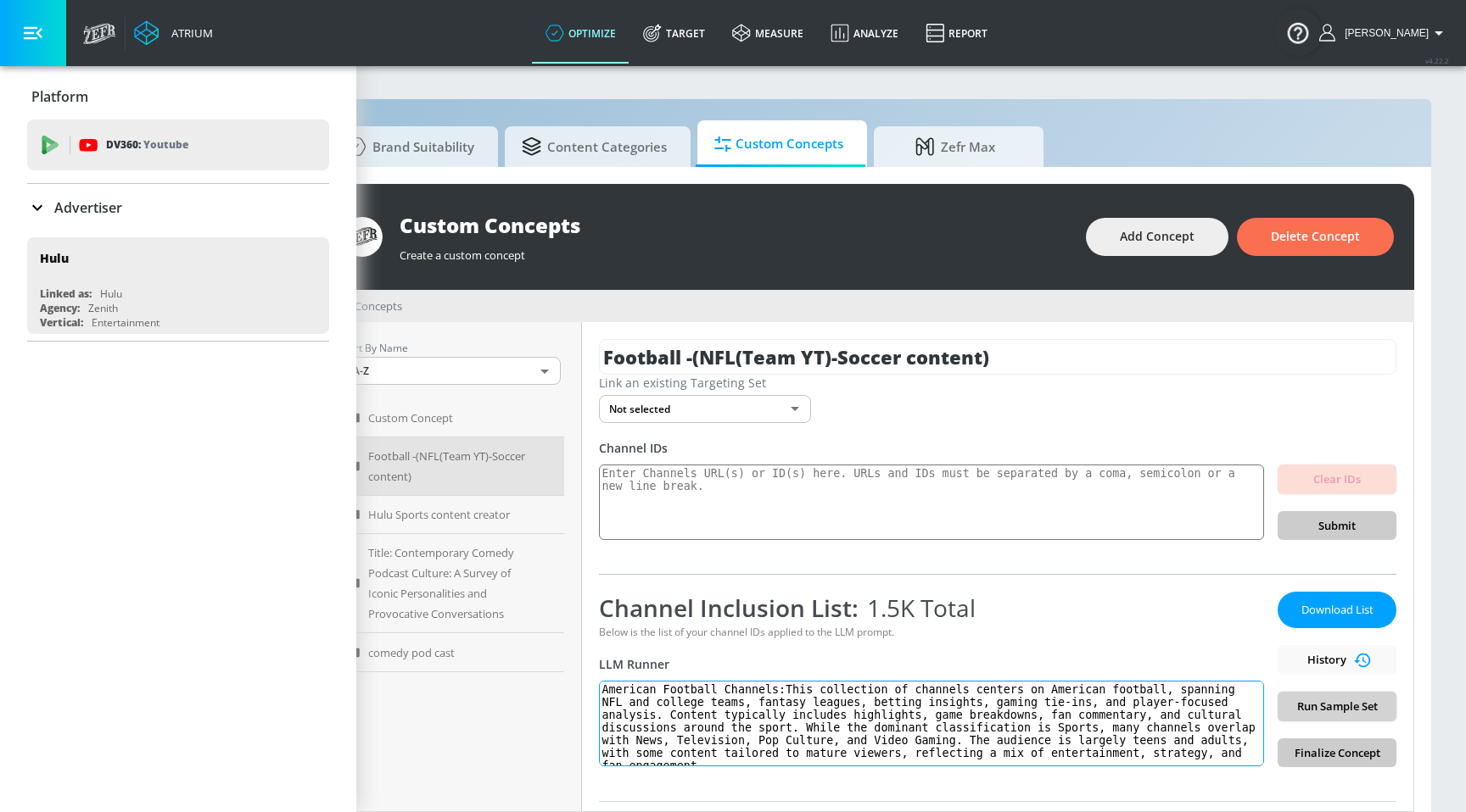
type textarea "American Football Channels:This collection of channels centers on American foot…"
click at [1303, 708] on span "Run Sample Set" at bounding box center [1337, 706] width 92 height 20
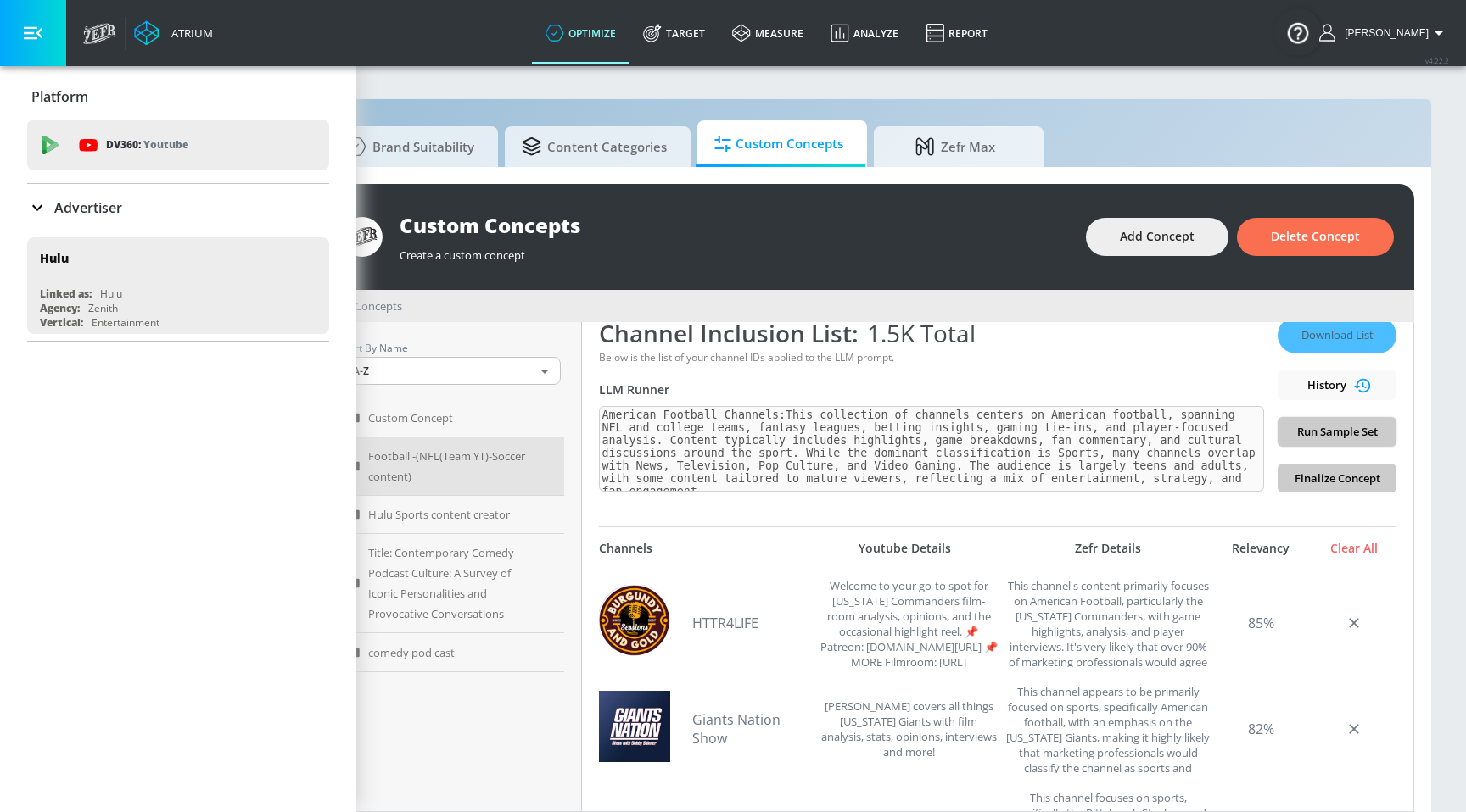
scroll to position [280, 0]
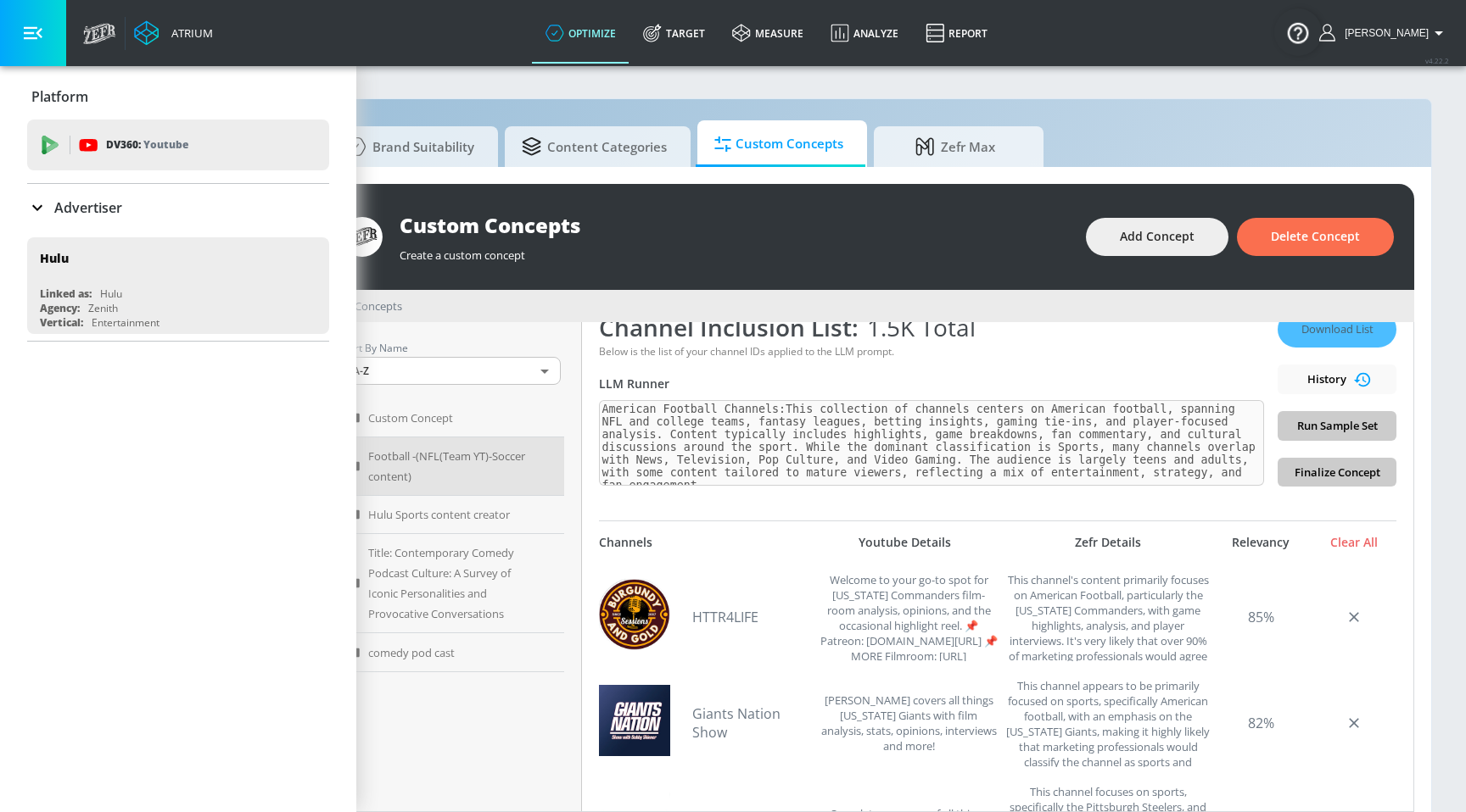
click at [1297, 427] on div "Download List History Run Sample Set Finalize Concept" at bounding box center [1336, 399] width 119 height 176
click at [1190, 374] on div "Channel Inclusion List: 1.5K Total Below is the list of your channel IDs applie…" at bounding box center [931, 399] width 665 height 176
click at [1190, 373] on div "Channel Inclusion List: 1.5K Total Below is the list of your channel IDs applie…" at bounding box center [931, 399] width 665 height 176
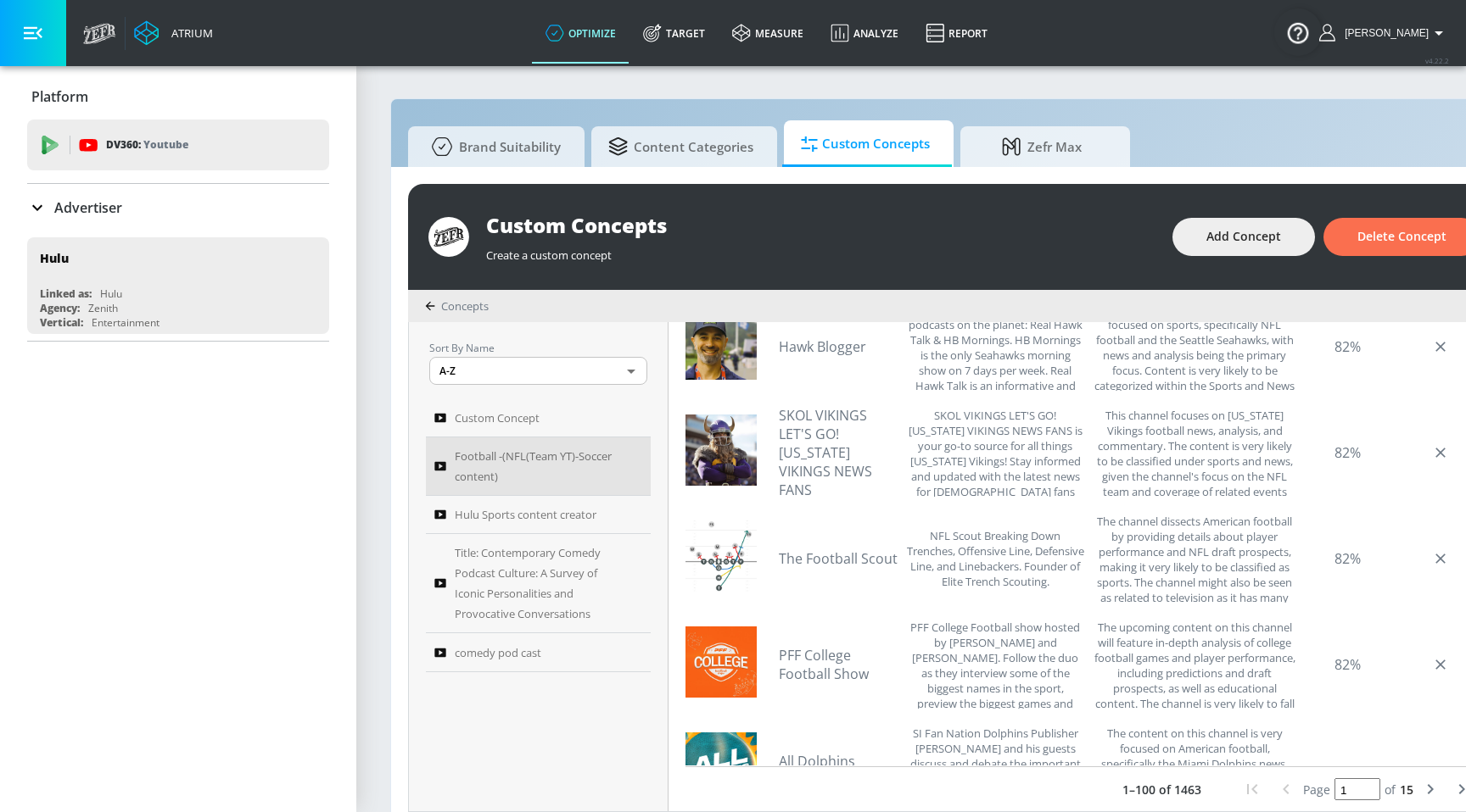
scroll to position [0, 0]
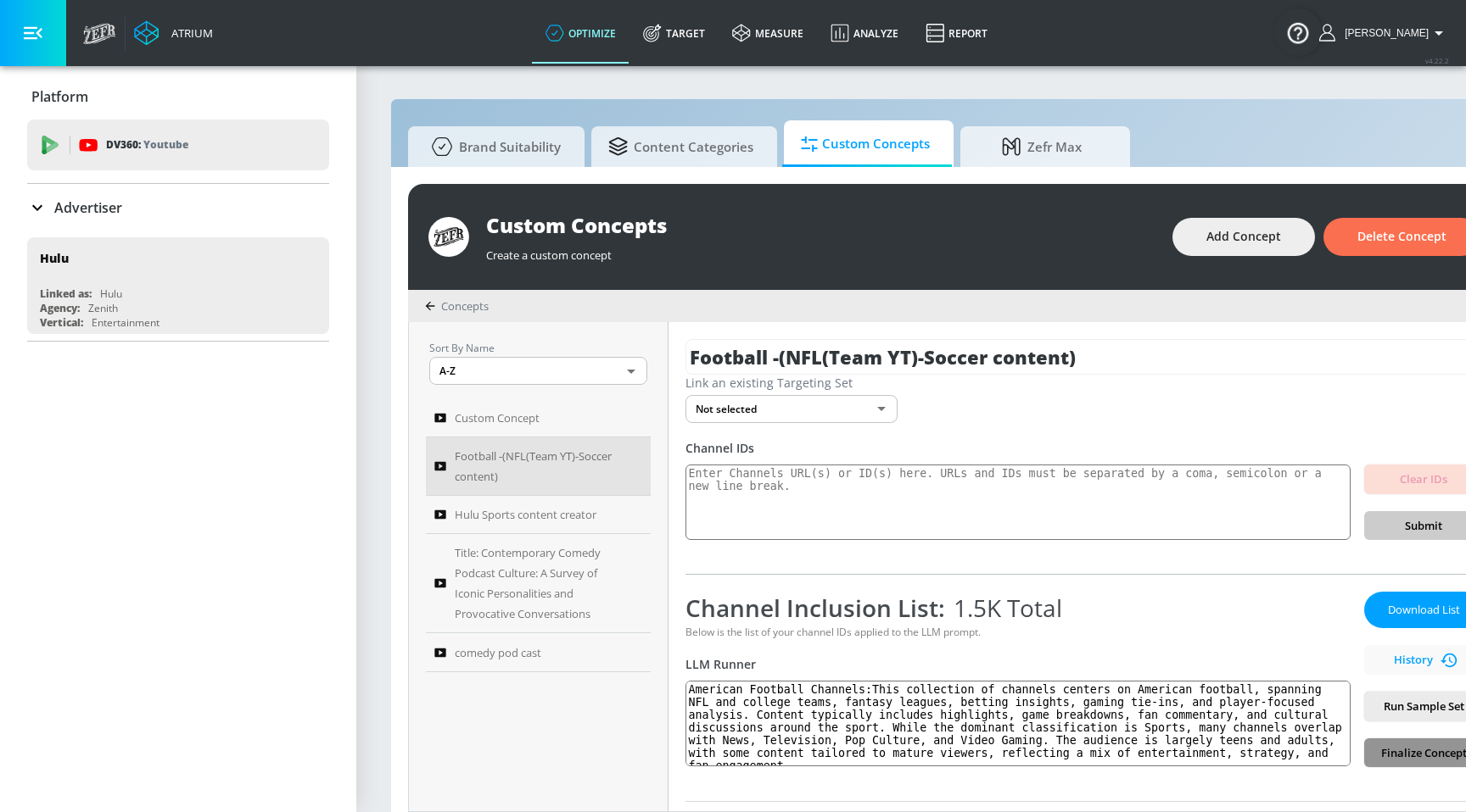
click at [1389, 753] on span "Finalize Concept" at bounding box center [1423, 753] width 92 height 20
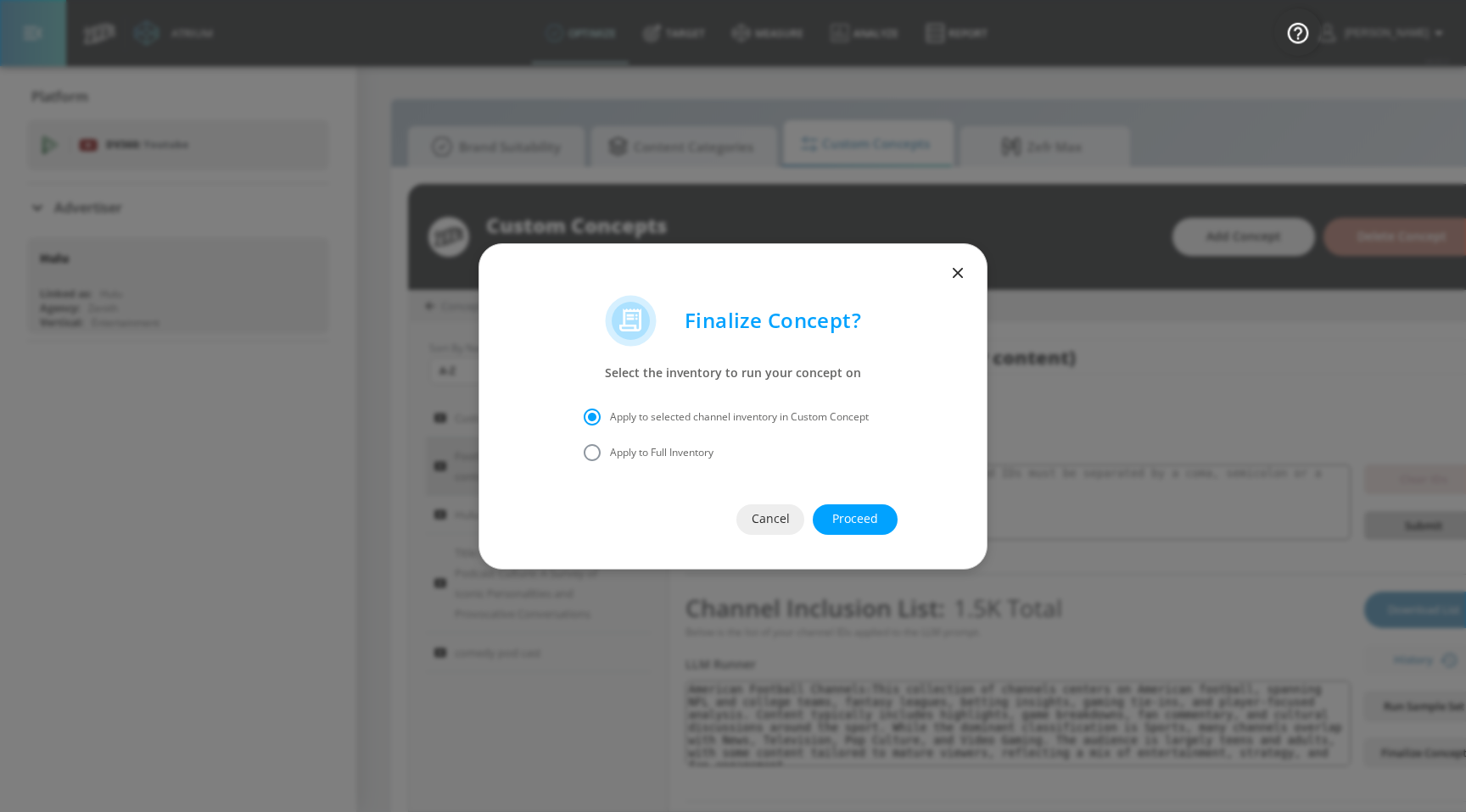
click at [846, 516] on span "Proceed" at bounding box center [855, 519] width 17 height 21
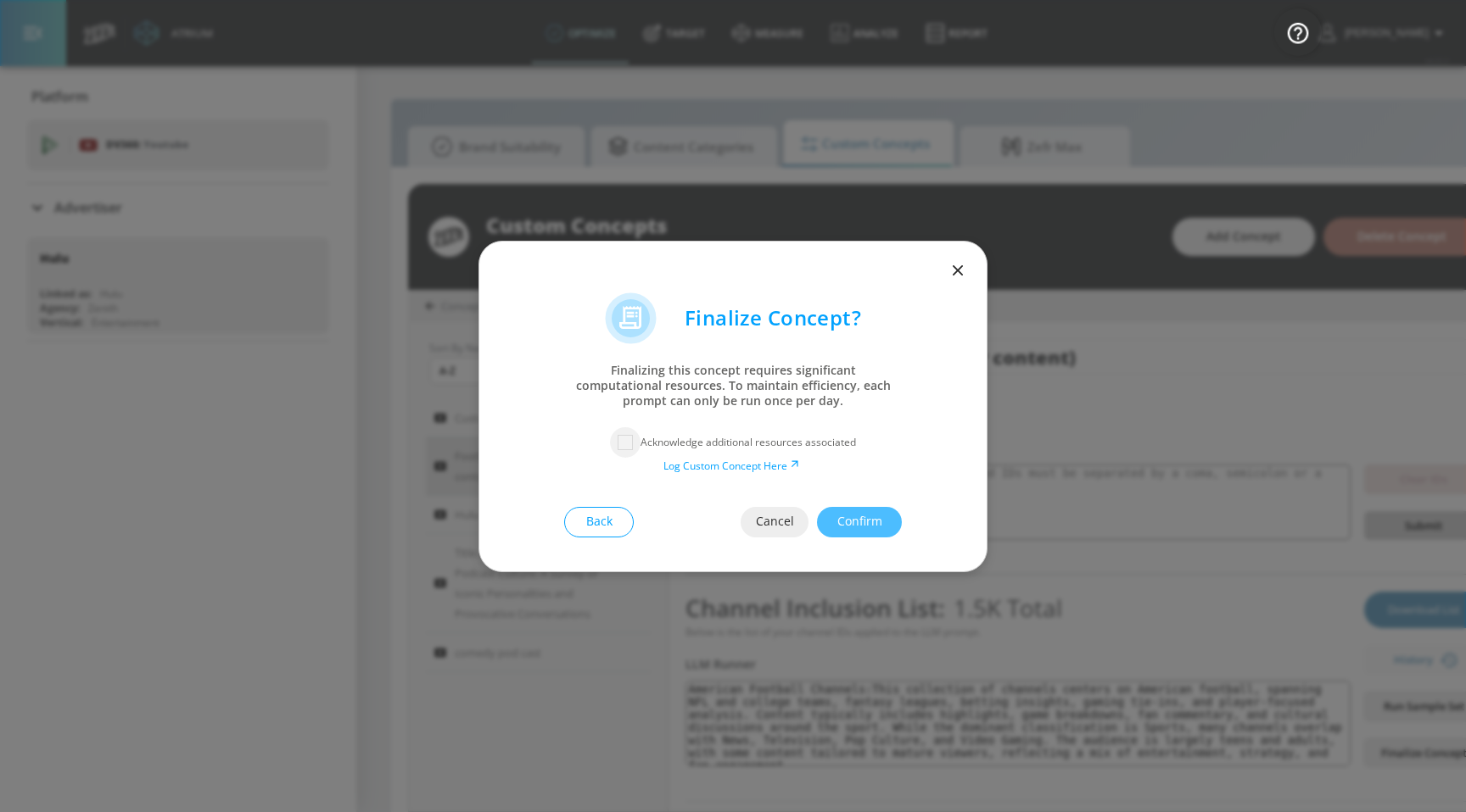
click at [637, 437] on input "checkbox" at bounding box center [625, 442] width 31 height 31
checkbox input "true"
click at [867, 518] on span "Confirm" at bounding box center [859, 521] width 17 height 21
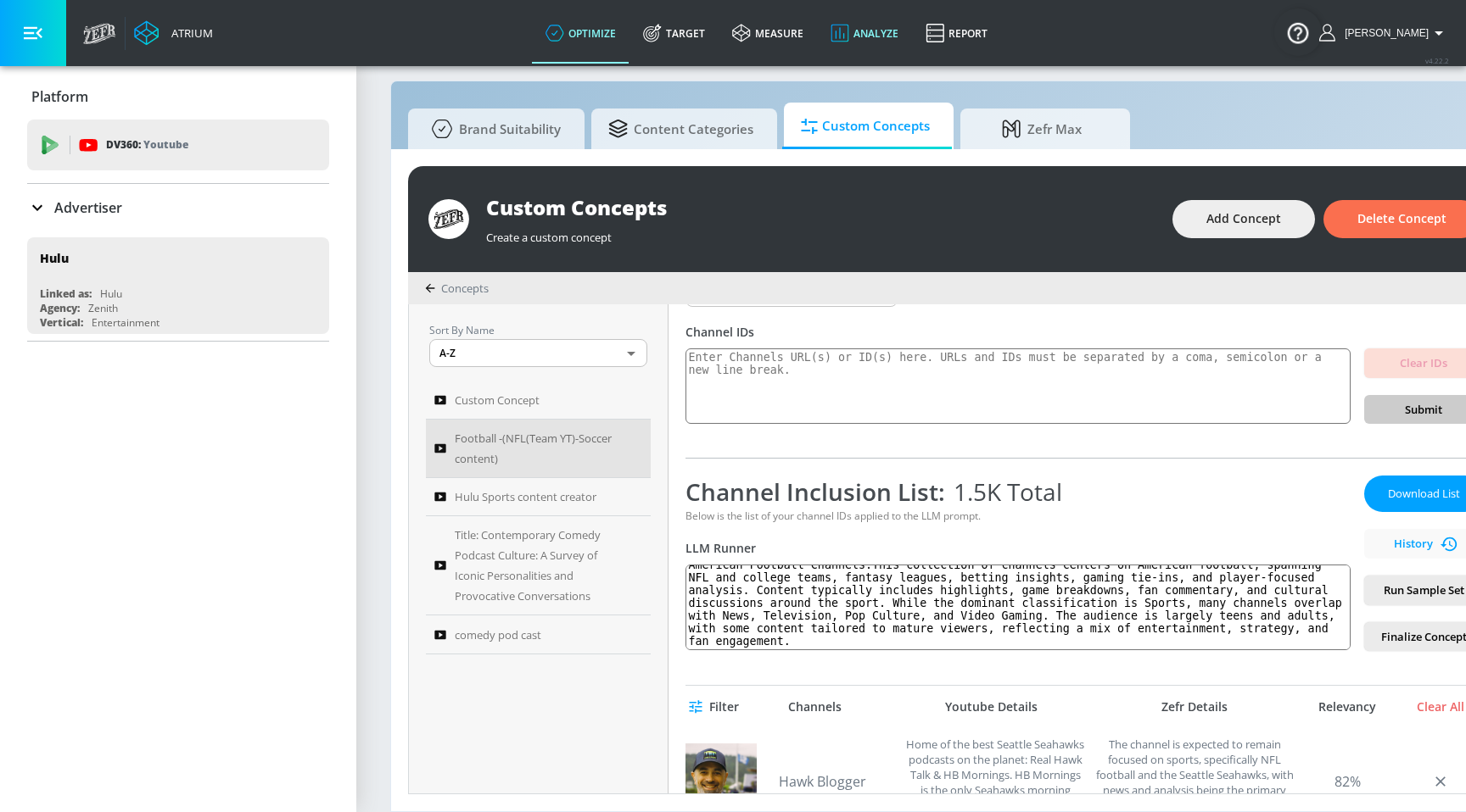
scroll to position [11, 0]
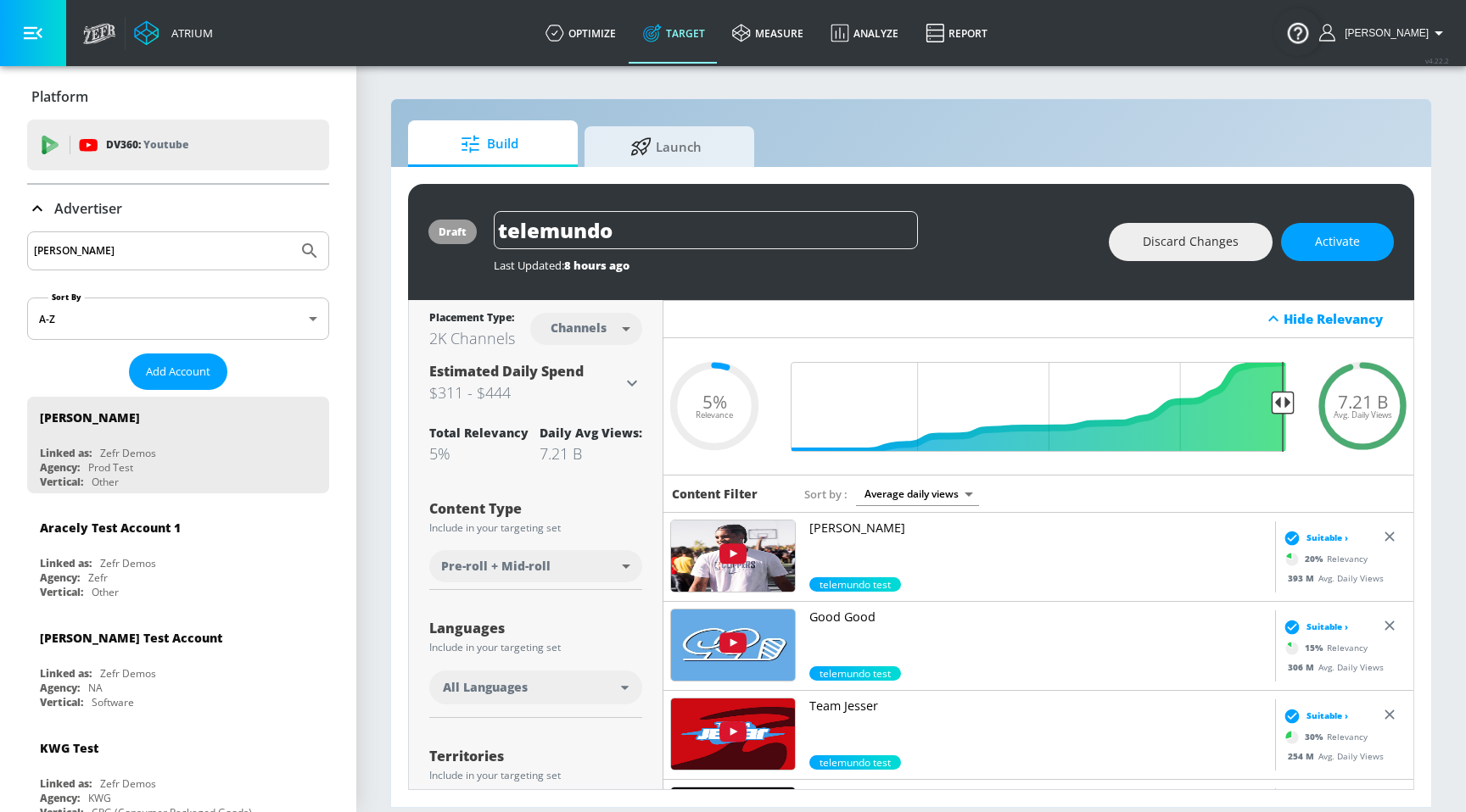
scroll to position [246, 0]
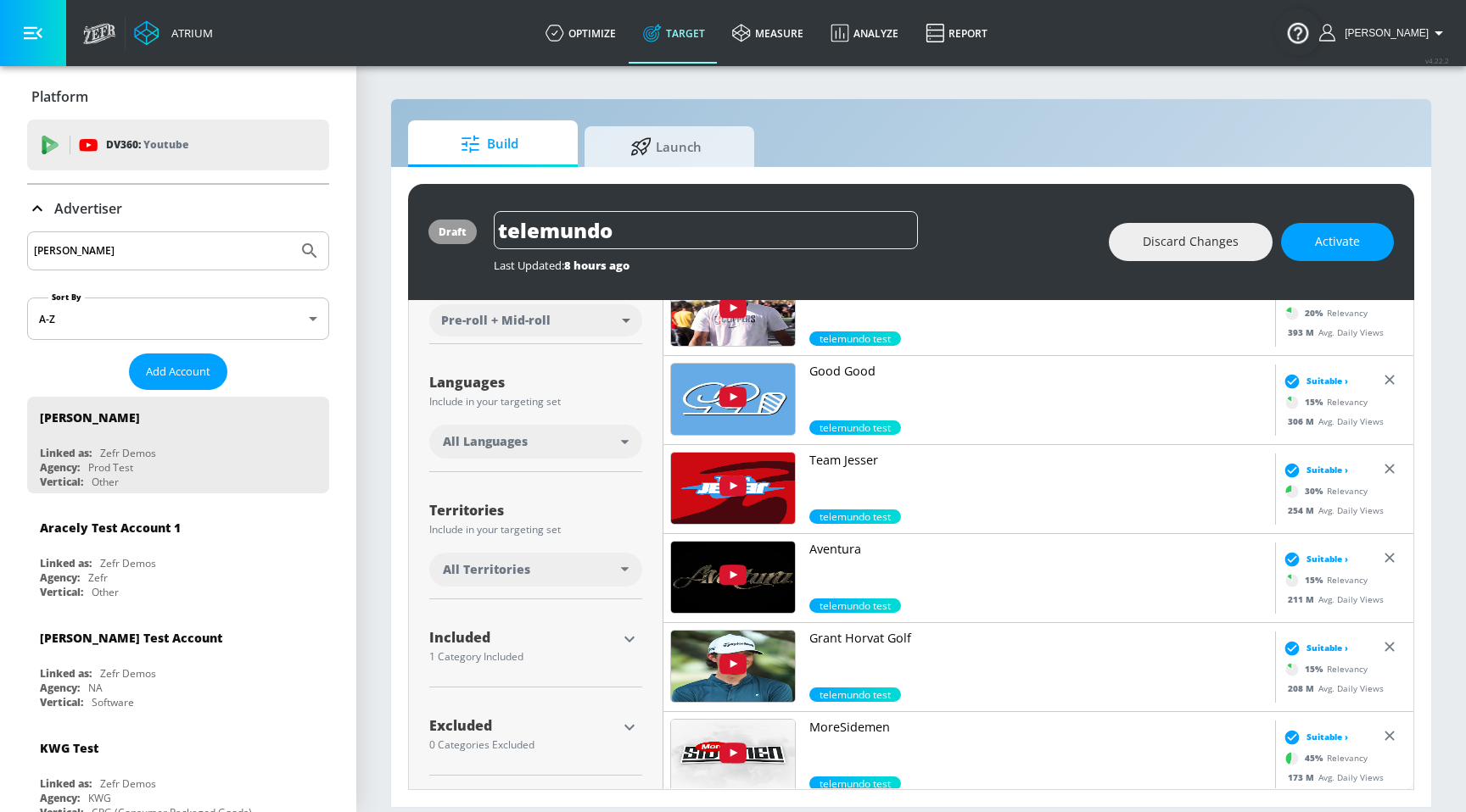
click at [492, 627] on div "Included 1 Category Included" at bounding box center [523, 646] width 188 height 40
click at [614, 641] on div "Included" at bounding box center [523, 637] width 188 height 14
click at [622, 641] on icon "button" at bounding box center [629, 639] width 21 height 21
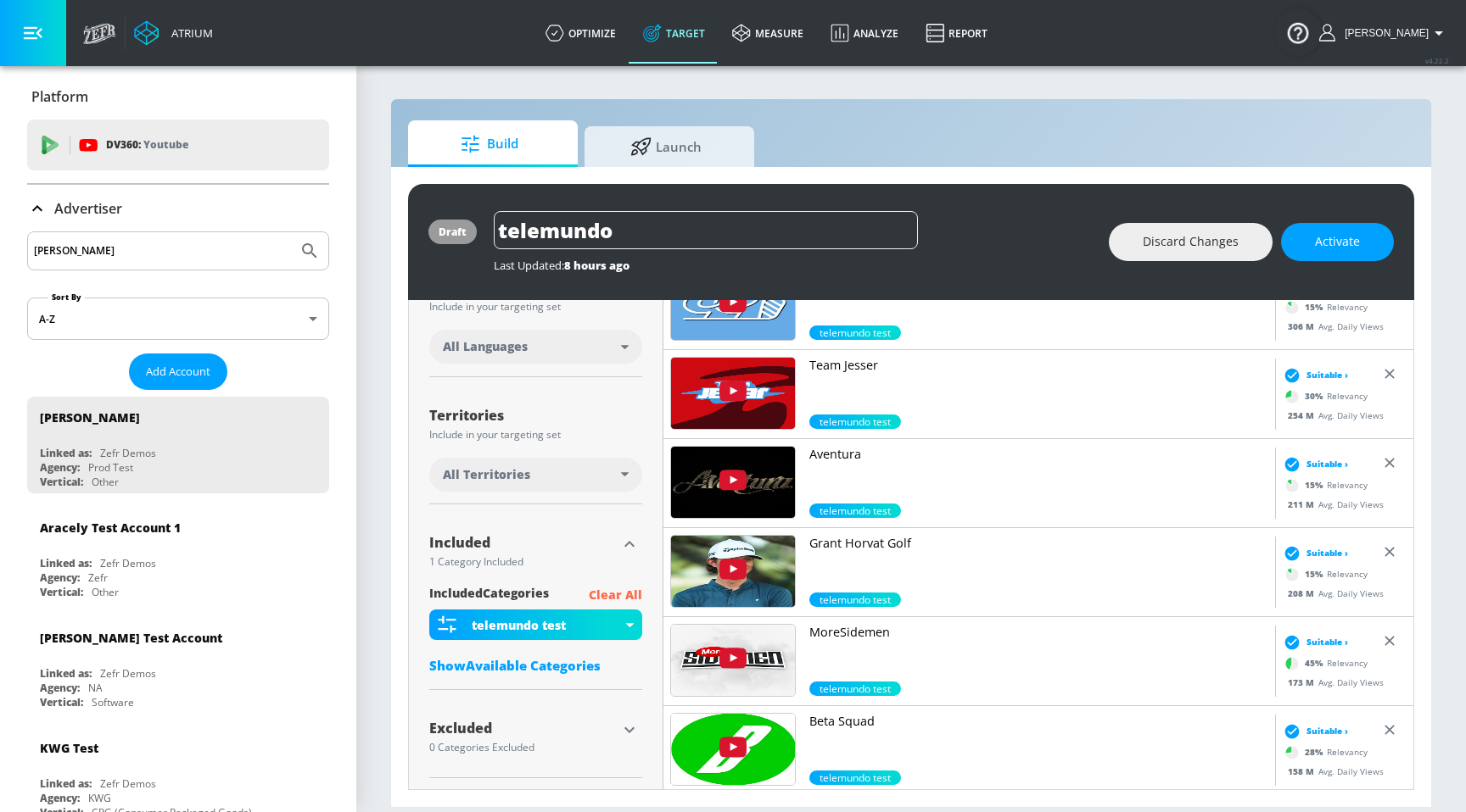
scroll to position [326, 0]
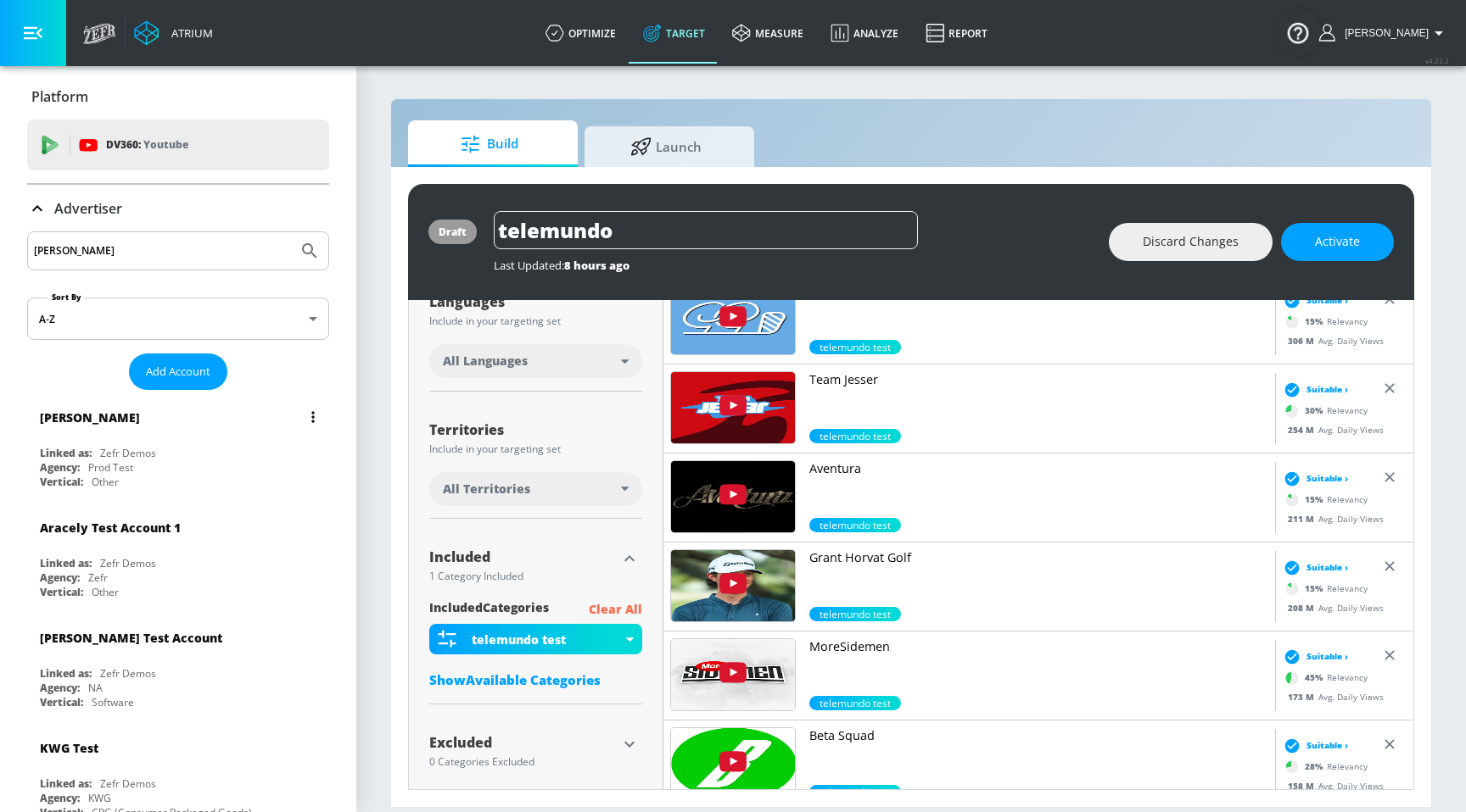
click at [257, 432] on div "Justin N" at bounding box center [182, 418] width 285 height 41
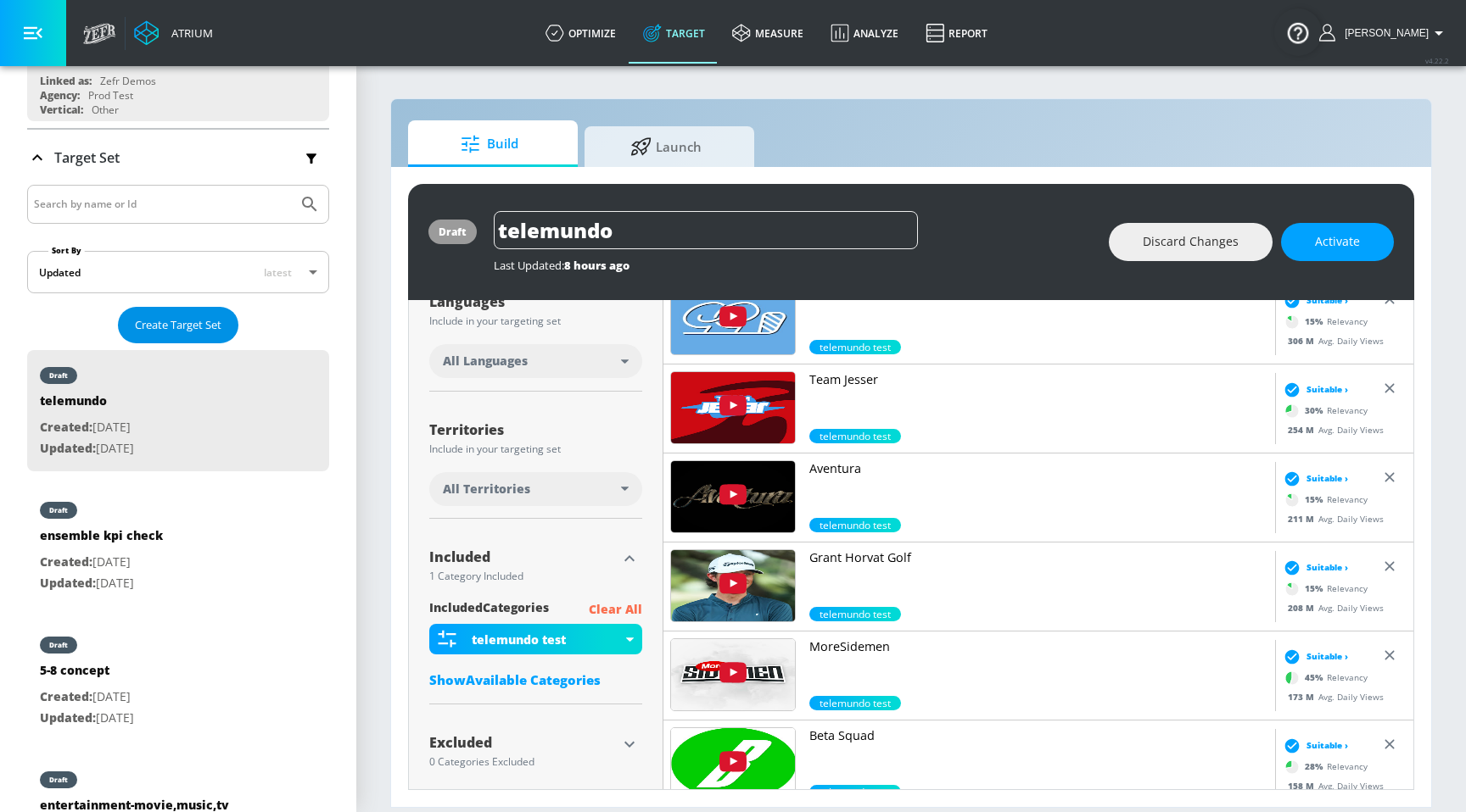
scroll to position [329, 0]
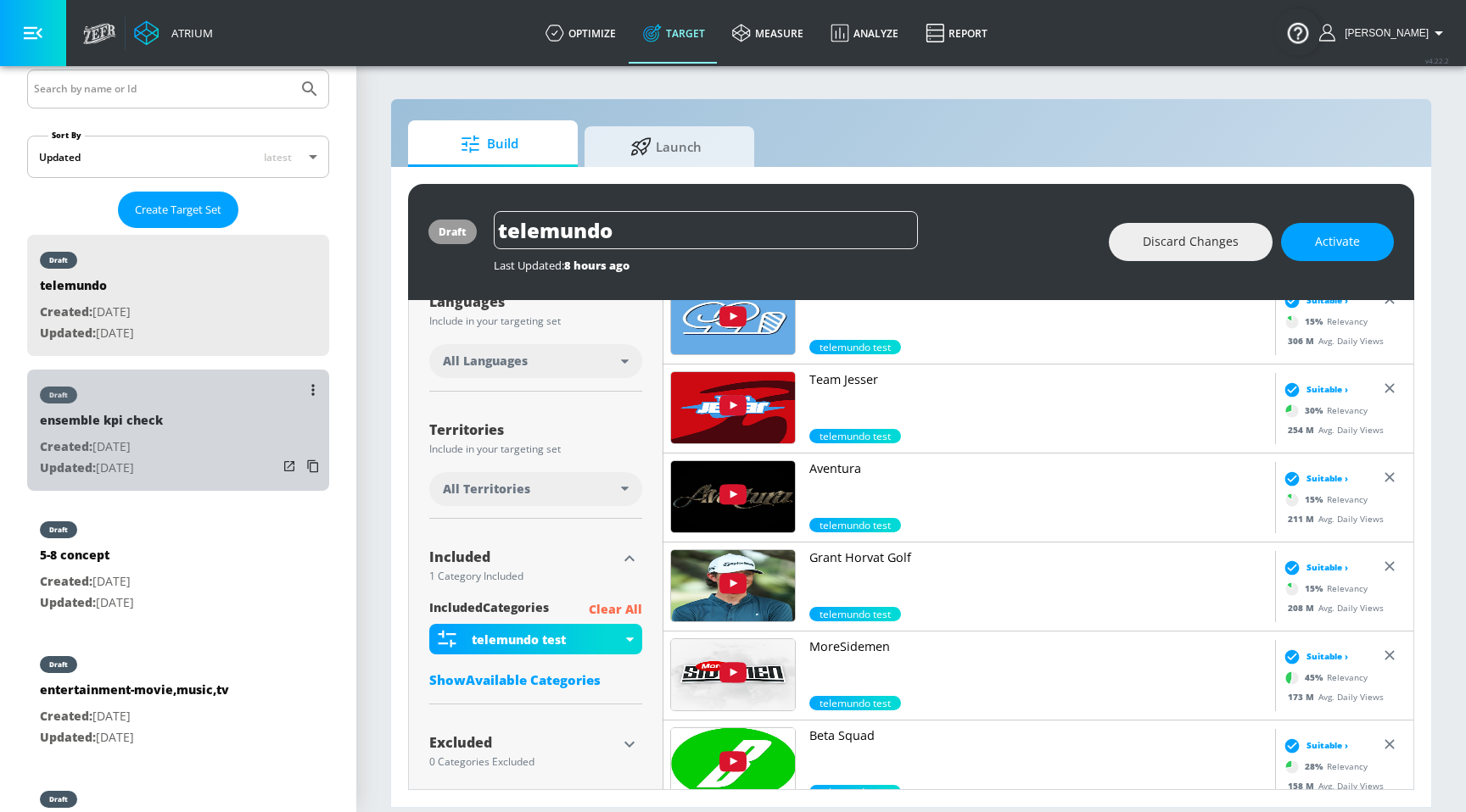
click at [198, 472] on div "draft ensemble kpi check Created: Aug. 18, 2025 Updated: Aug. 19, 2025" at bounding box center [178, 431] width 302 height 121
type input "ensemble kpi check"
type input "0.05"
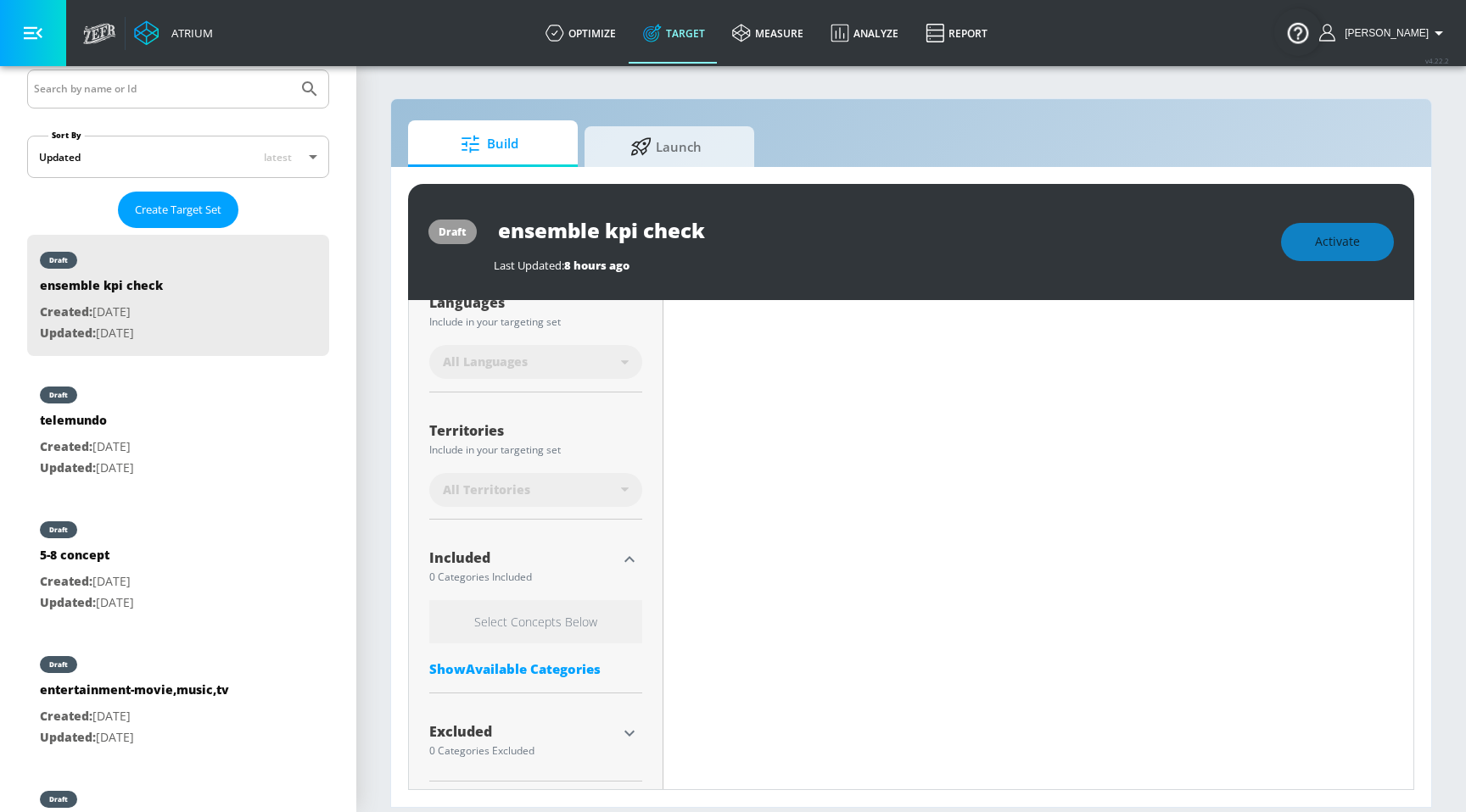
scroll to position [352, 0]
click at [626, 554] on icon "button" at bounding box center [629, 553] width 10 height 6
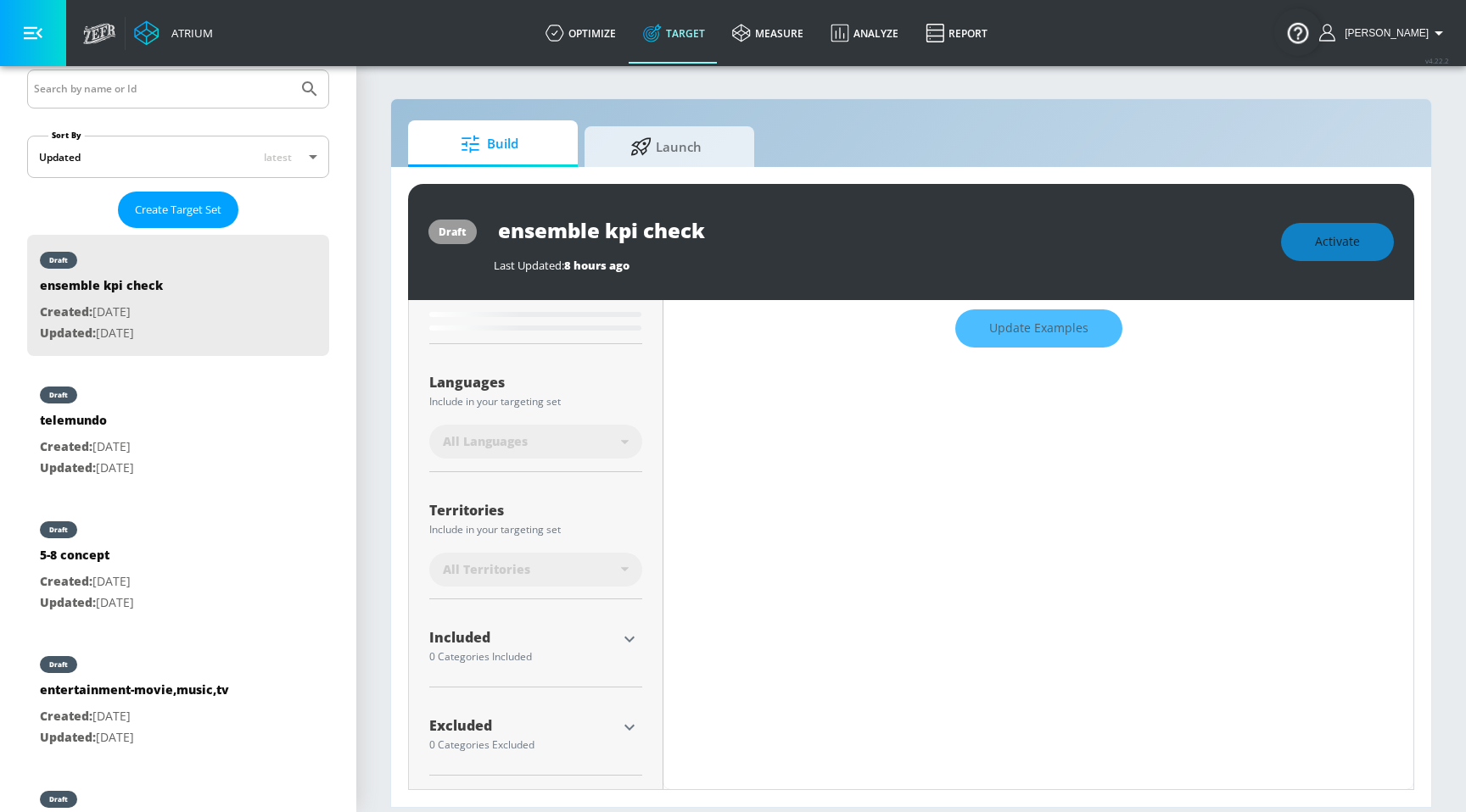
scroll to position [265, 0]
click at [623, 653] on div "Included 0 Categories Included" at bounding box center [536, 647] width 213 height 40
click at [627, 646] on icon "button" at bounding box center [629, 640] width 21 height 21
click at [519, 752] on div "Show Available Categories" at bounding box center [536, 749] width 213 height 17
click at [505, 773] on input "Sort By" at bounding box center [524, 783] width 190 height 34
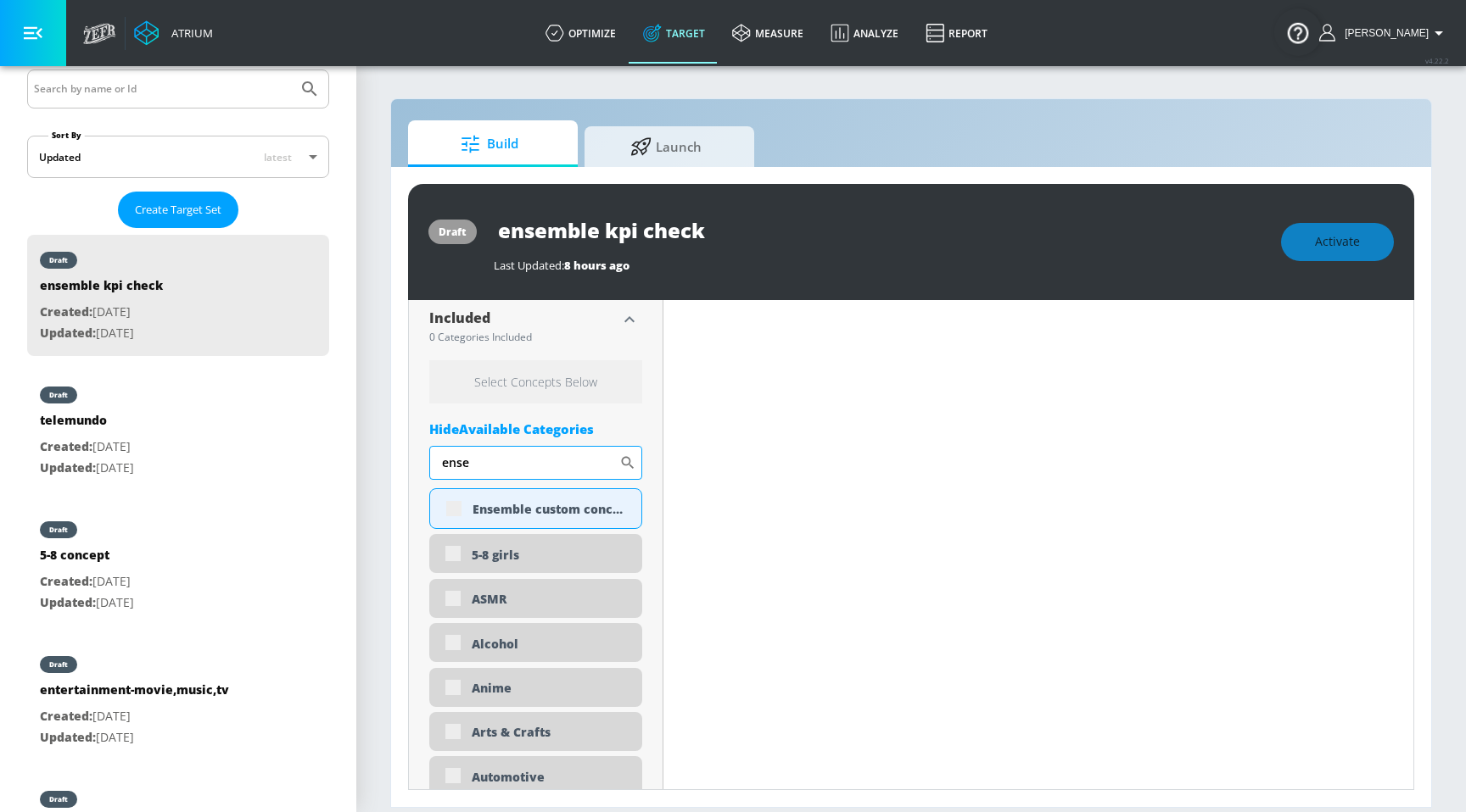
scroll to position [587, 0]
click at [453, 501] on div "Ensemble custom concept test" at bounding box center [536, 508] width 213 height 41
click at [460, 506] on div "Ensemble custom concept test" at bounding box center [536, 508] width 213 height 41
click at [468, 520] on div "Ensemble custom concept test" at bounding box center [536, 508] width 213 height 41
click at [453, 506] on div "Ensemble custom concept test" at bounding box center [536, 508] width 213 height 41
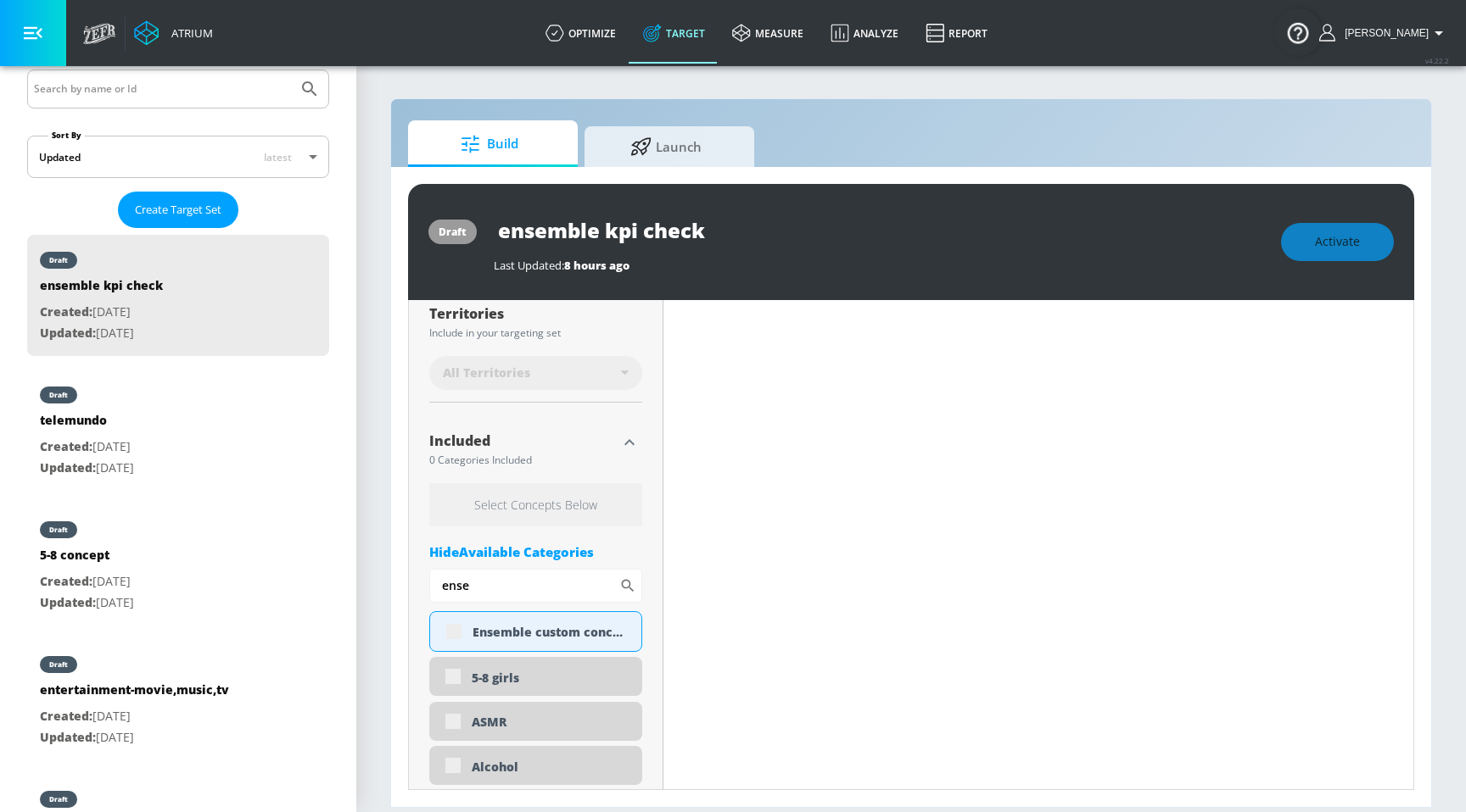
scroll to position [389, 0]
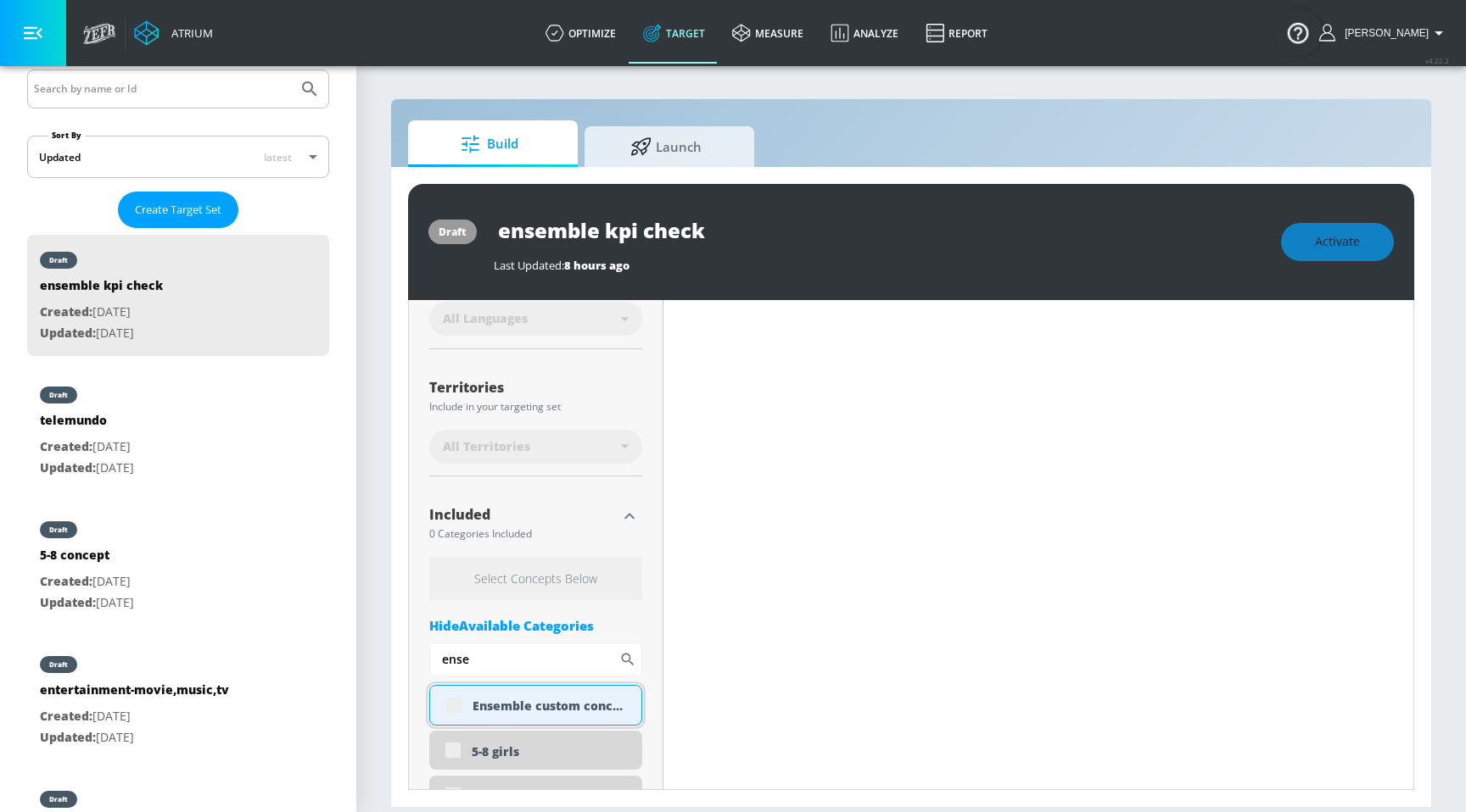
click at [453, 713] on div "Ensemble custom concept test" at bounding box center [536, 705] width 213 height 41
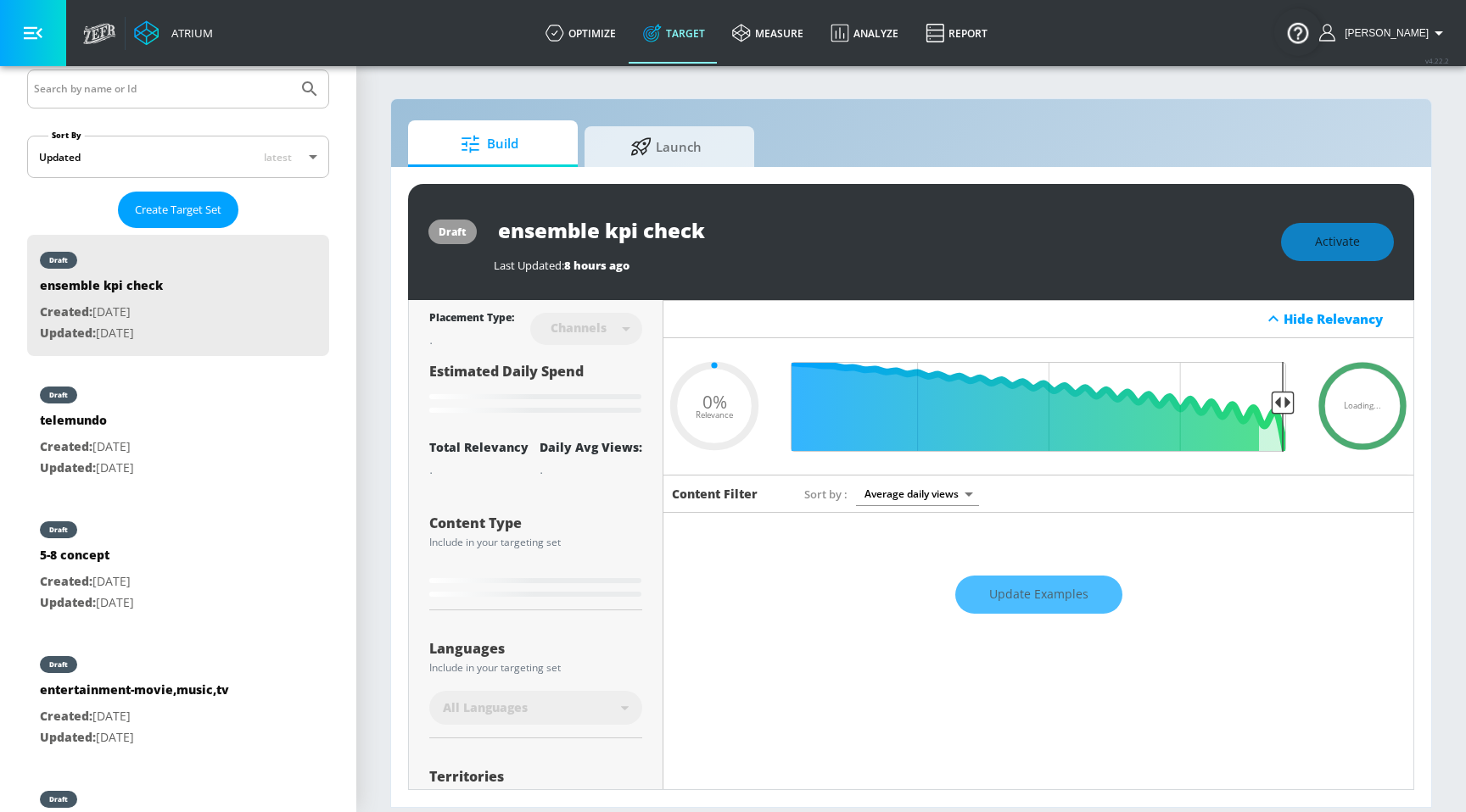
click at [1013, 578] on div "Update Examples" at bounding box center [1038, 594] width 750 height 60
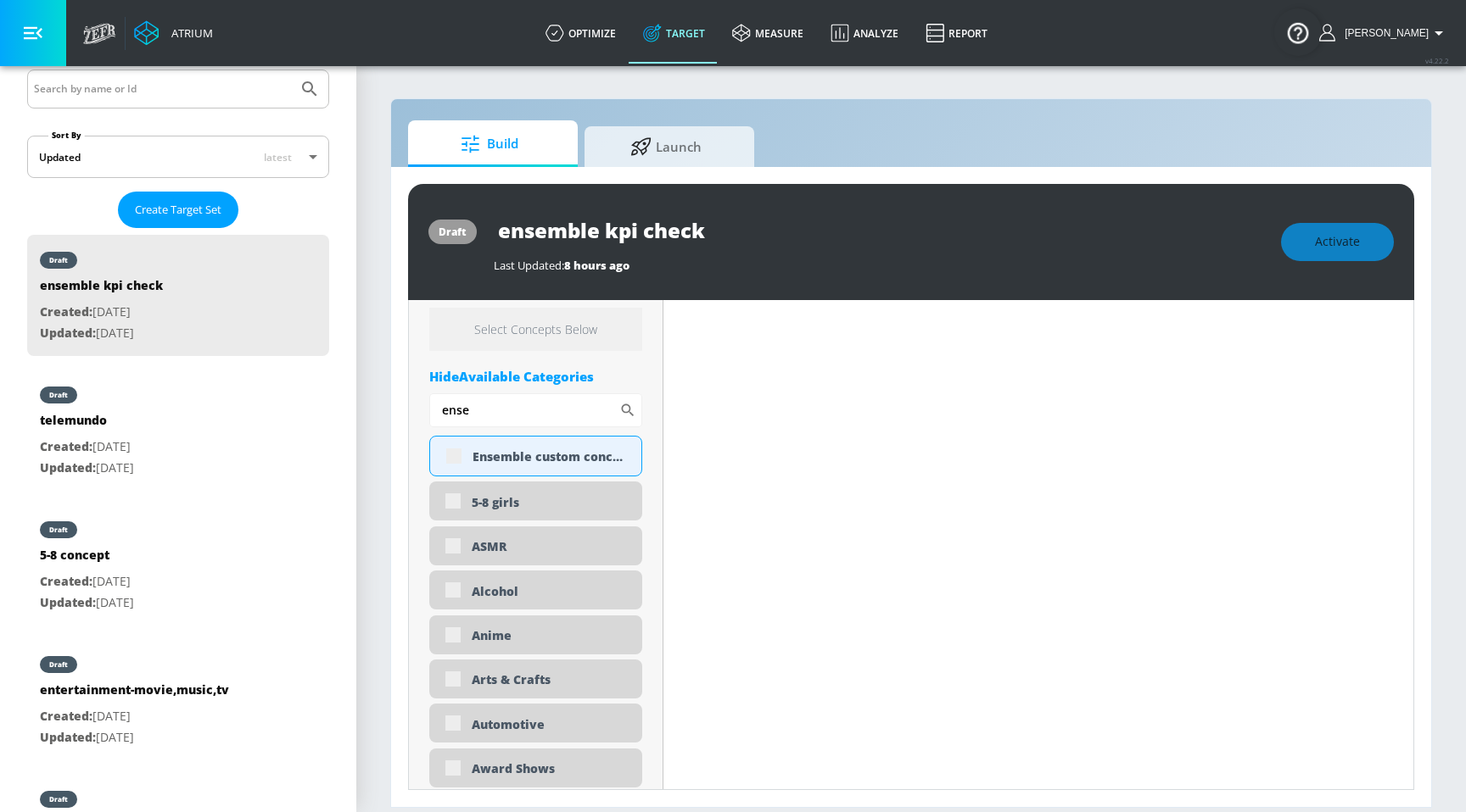
scroll to position [677, 0]
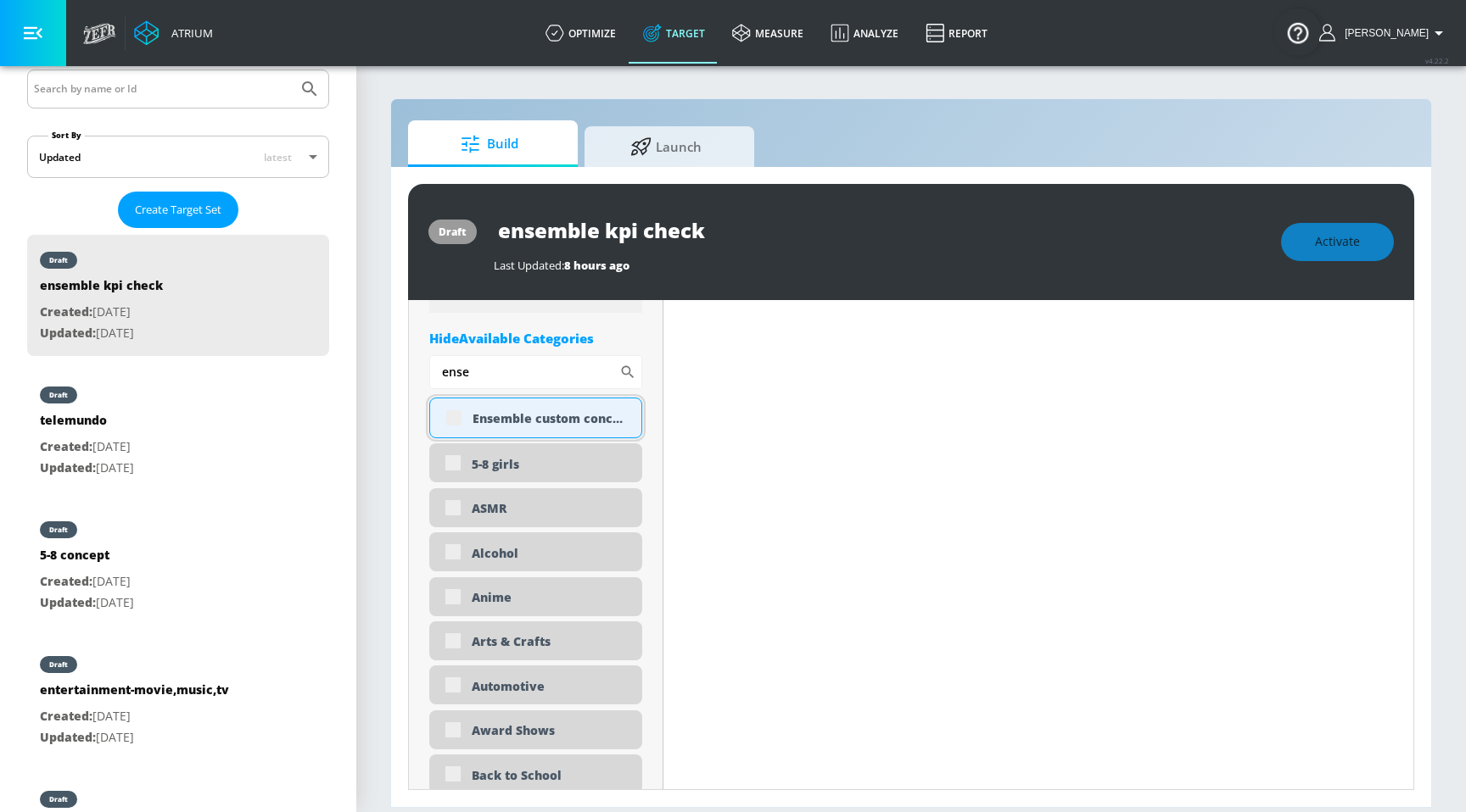
click at [456, 416] on div "Ensemble custom concept test" at bounding box center [536, 419] width 213 height 41
click at [481, 382] on input "ense" at bounding box center [524, 372] width 190 height 34
type input "ensem"
click at [452, 418] on div "Ensemble custom concept test" at bounding box center [536, 419] width 213 height 41
type input "0.63"
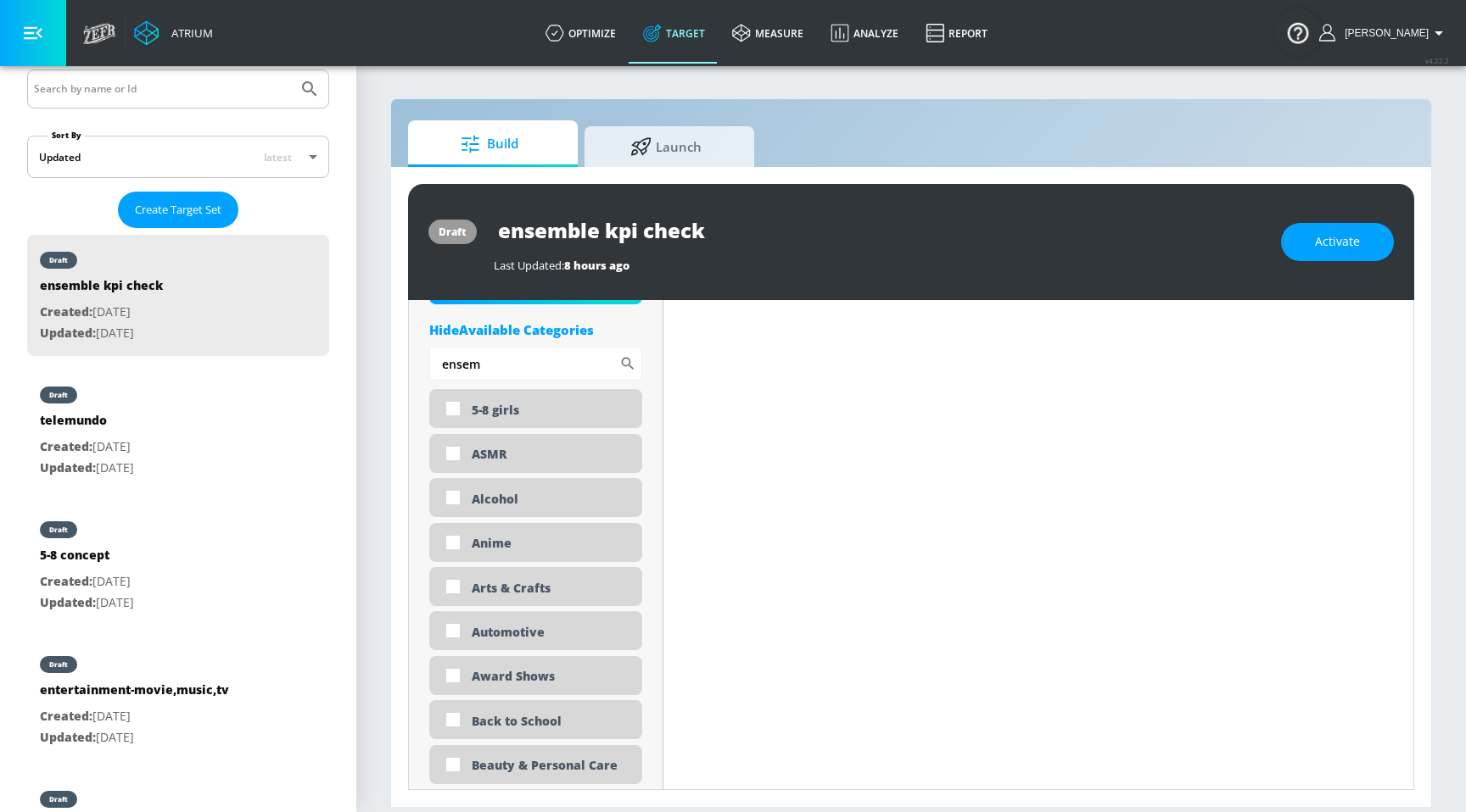
scroll to position [657, 0]
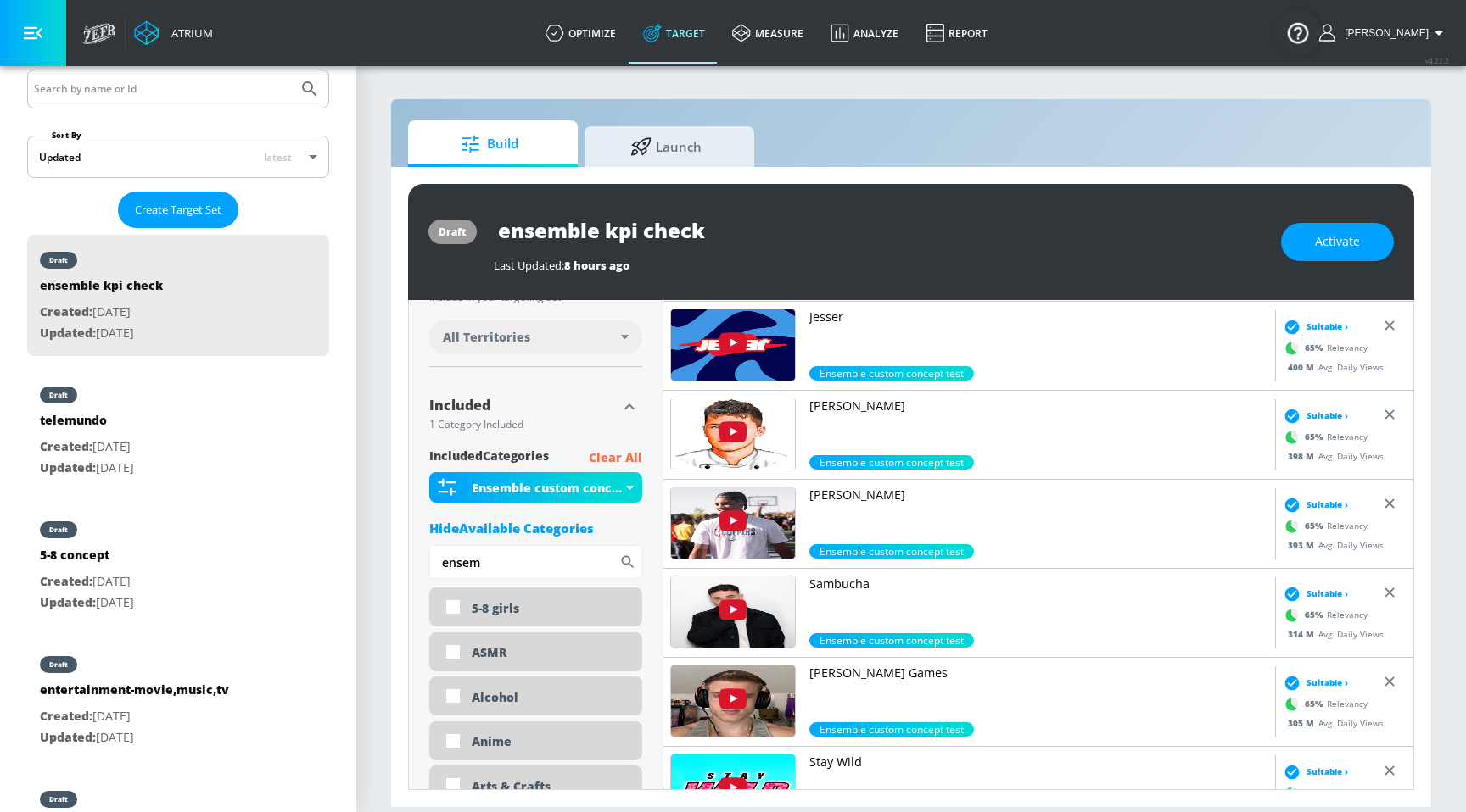
scroll to position [333, 0]
